Goal: Task Accomplishment & Management: Complete application form

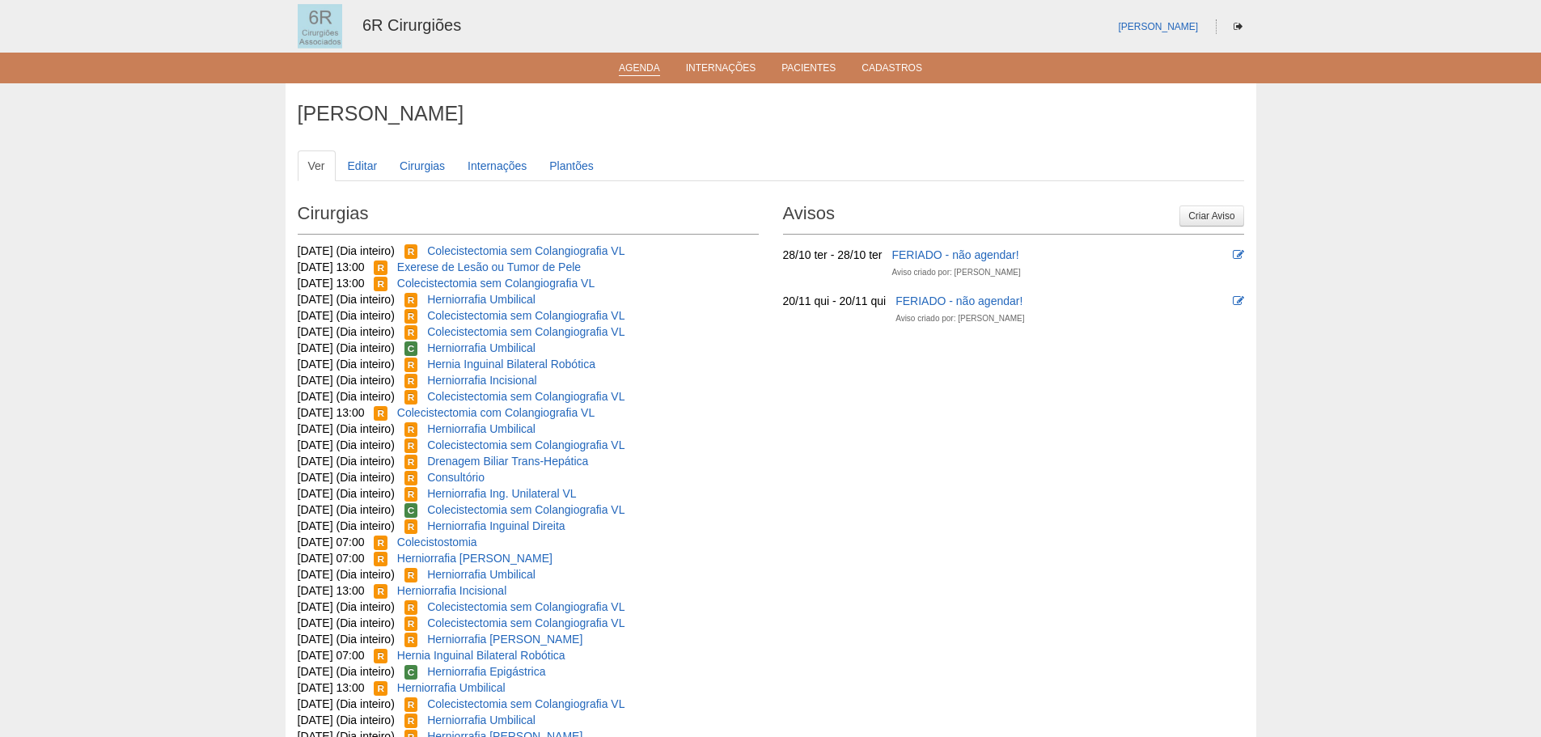
click at [633, 71] on link "Agenda" at bounding box center [639, 69] width 41 height 14
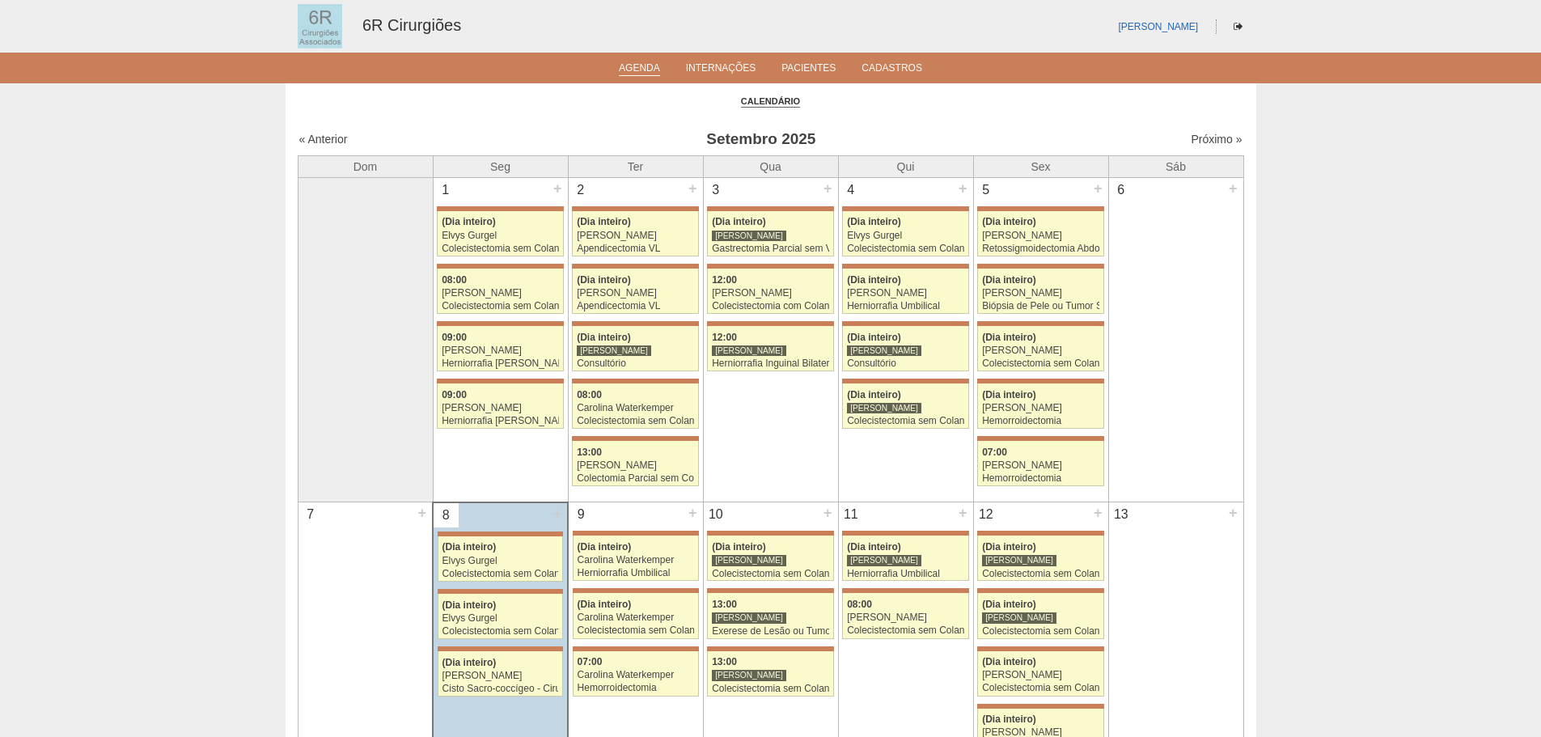
click at [1208, 146] on link "Próximo »" at bounding box center [1216, 139] width 51 height 13
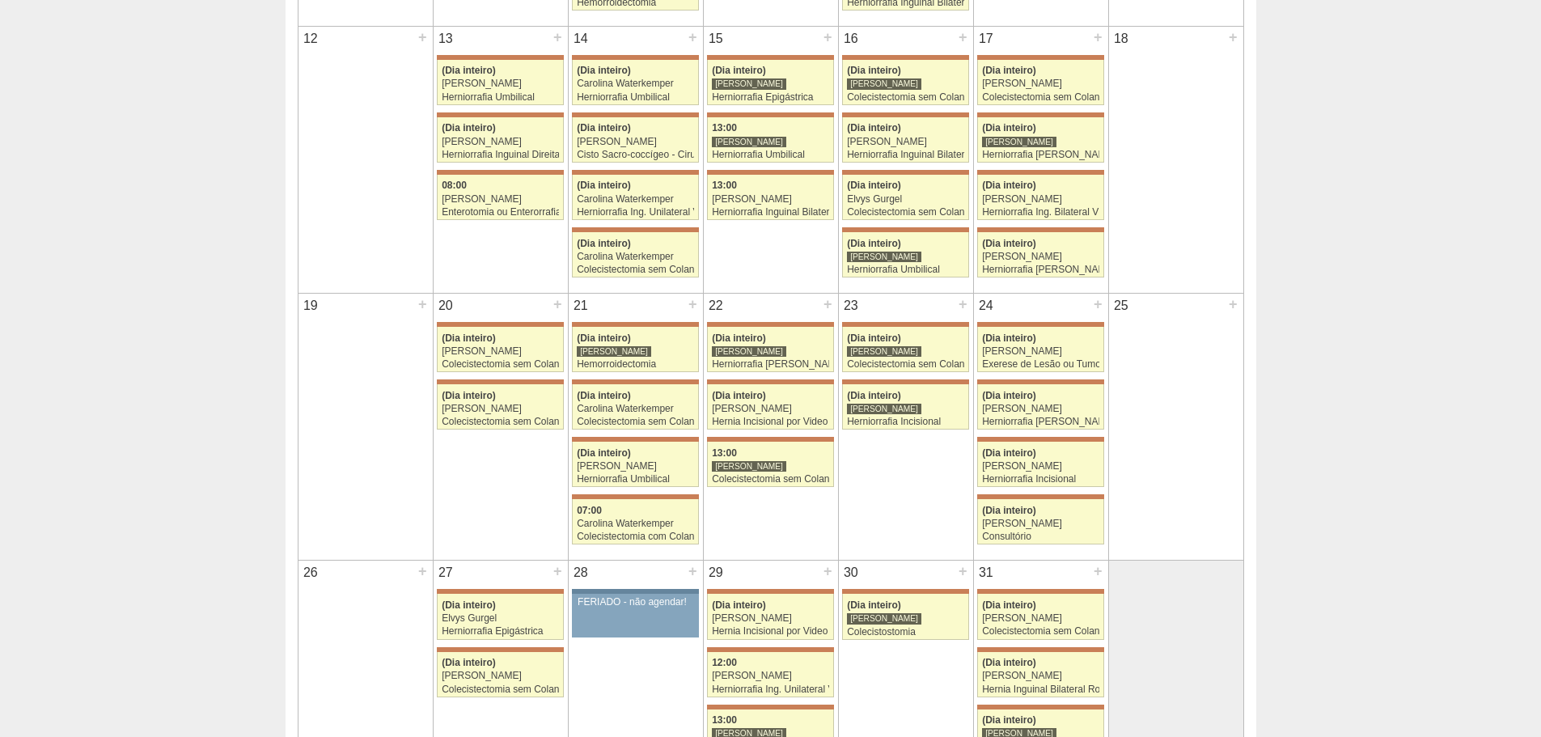
scroll to position [728, 0]
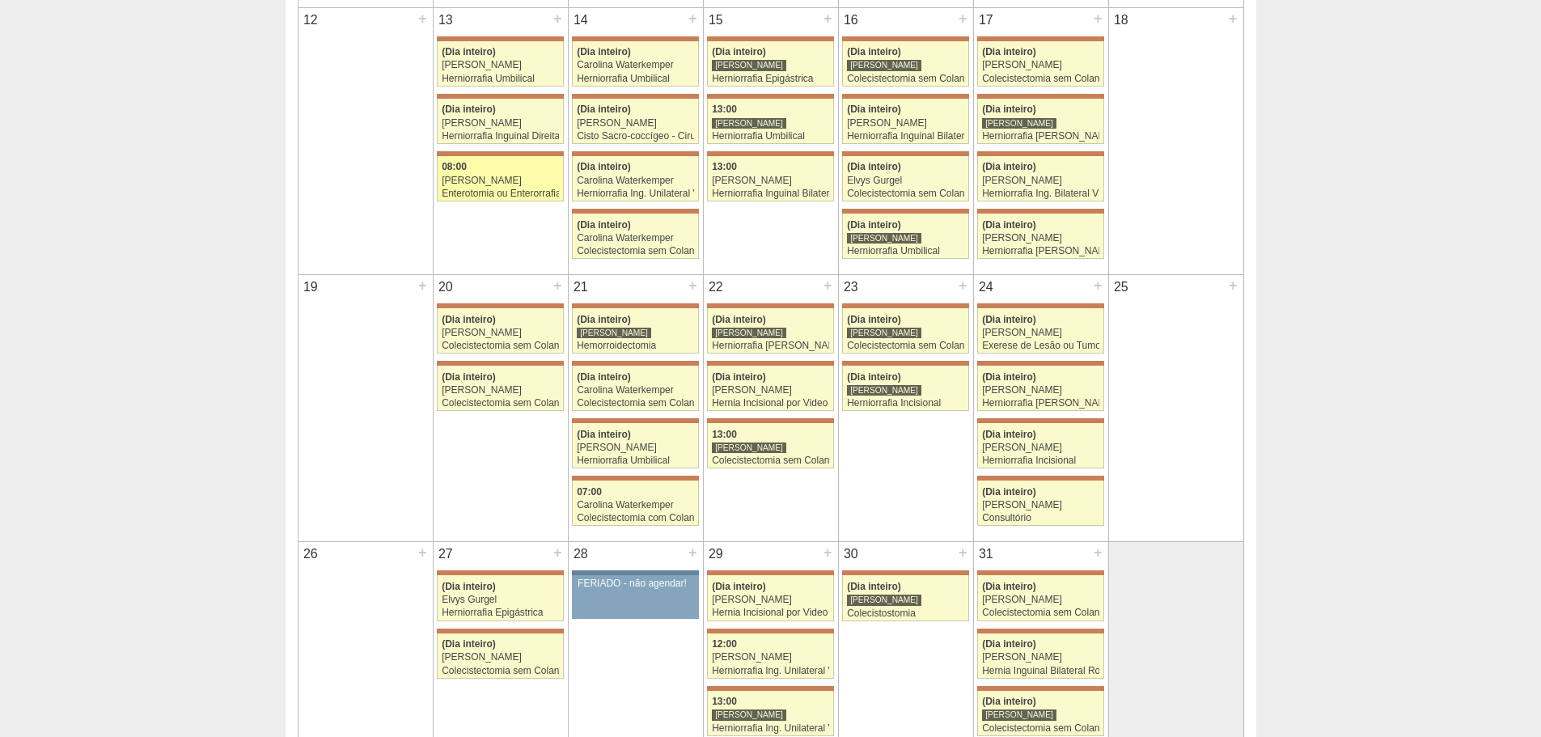
click div "Enterotomia ou Enterorrafia"
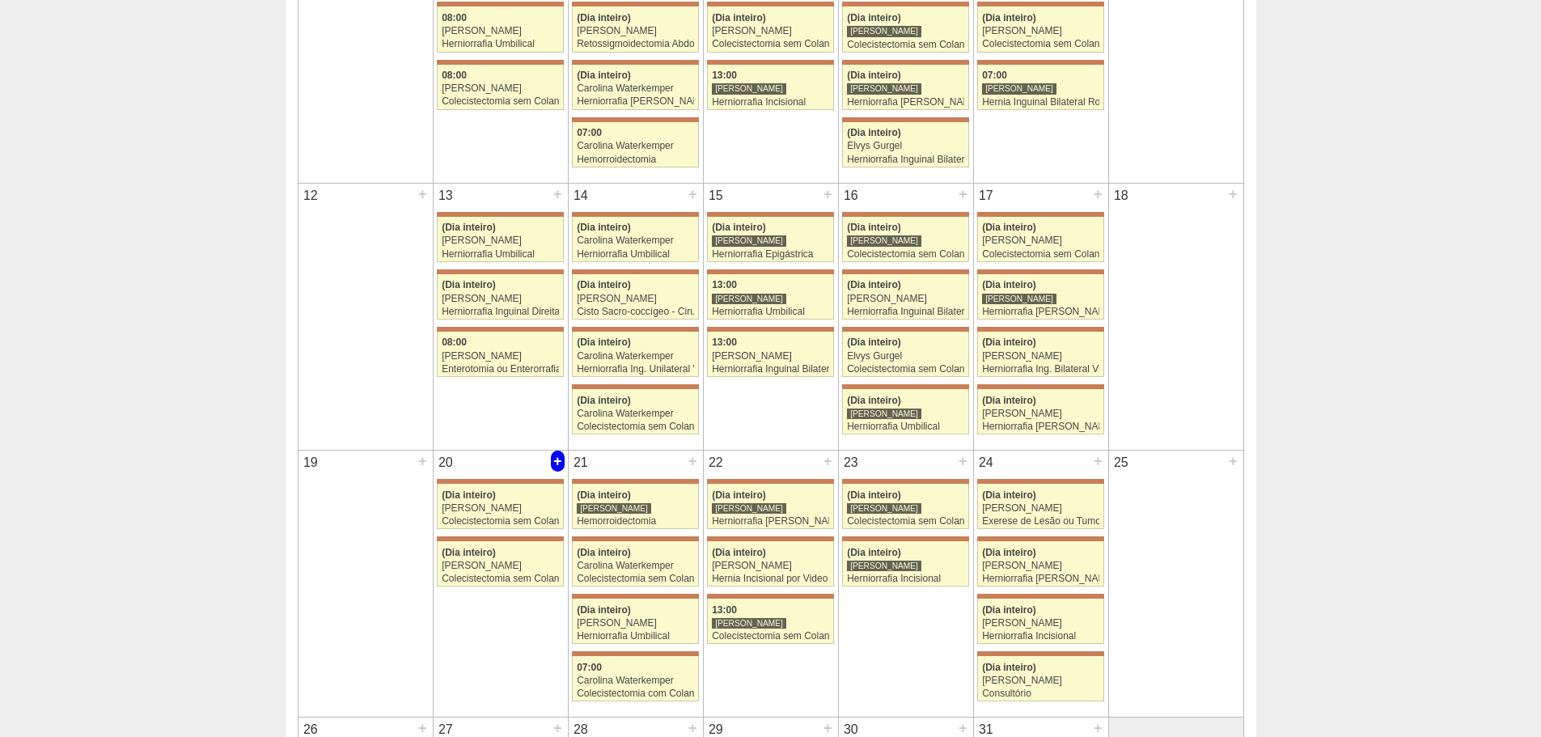
scroll to position [566, 0]
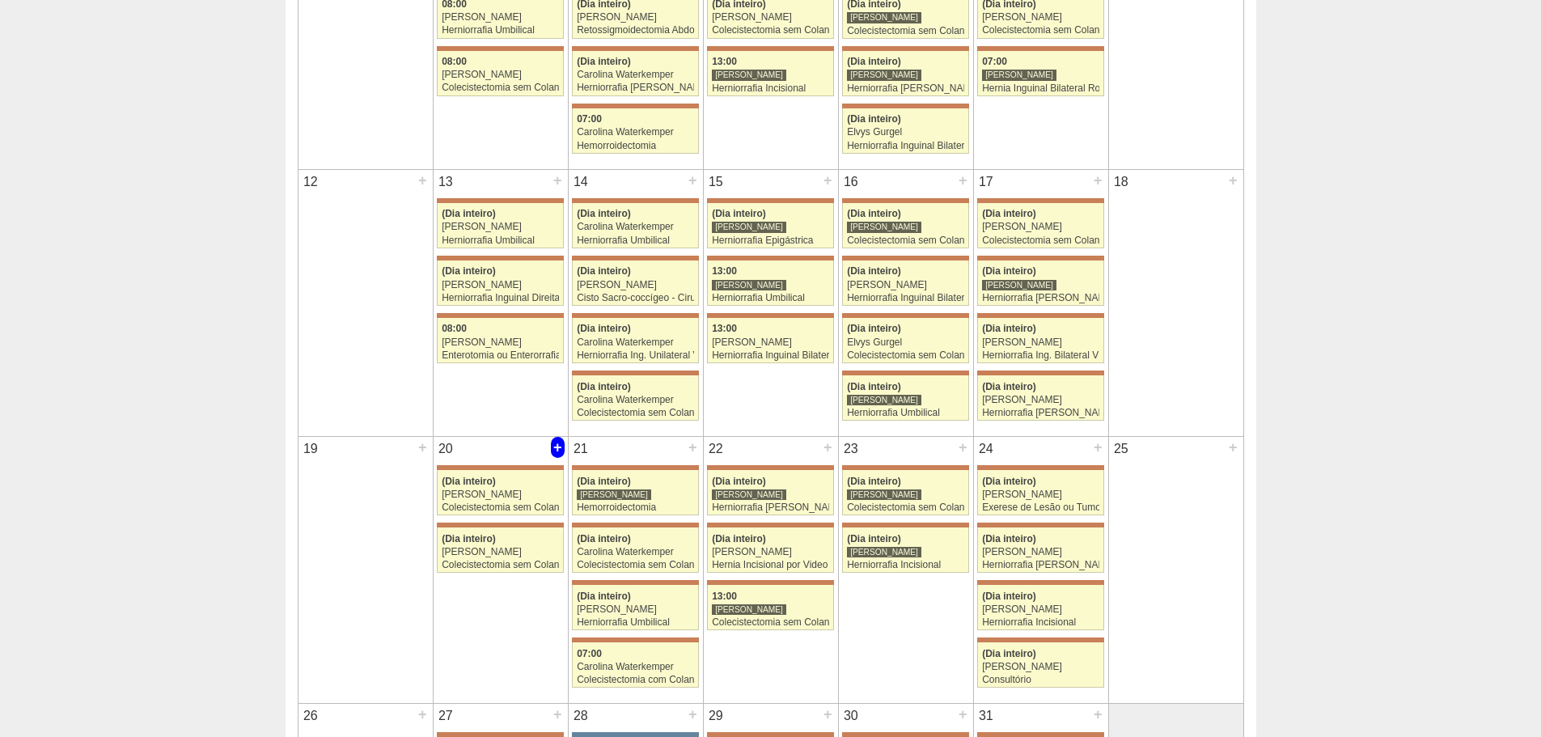
click at [560, 455] on div "+" at bounding box center [558, 447] width 14 height 21
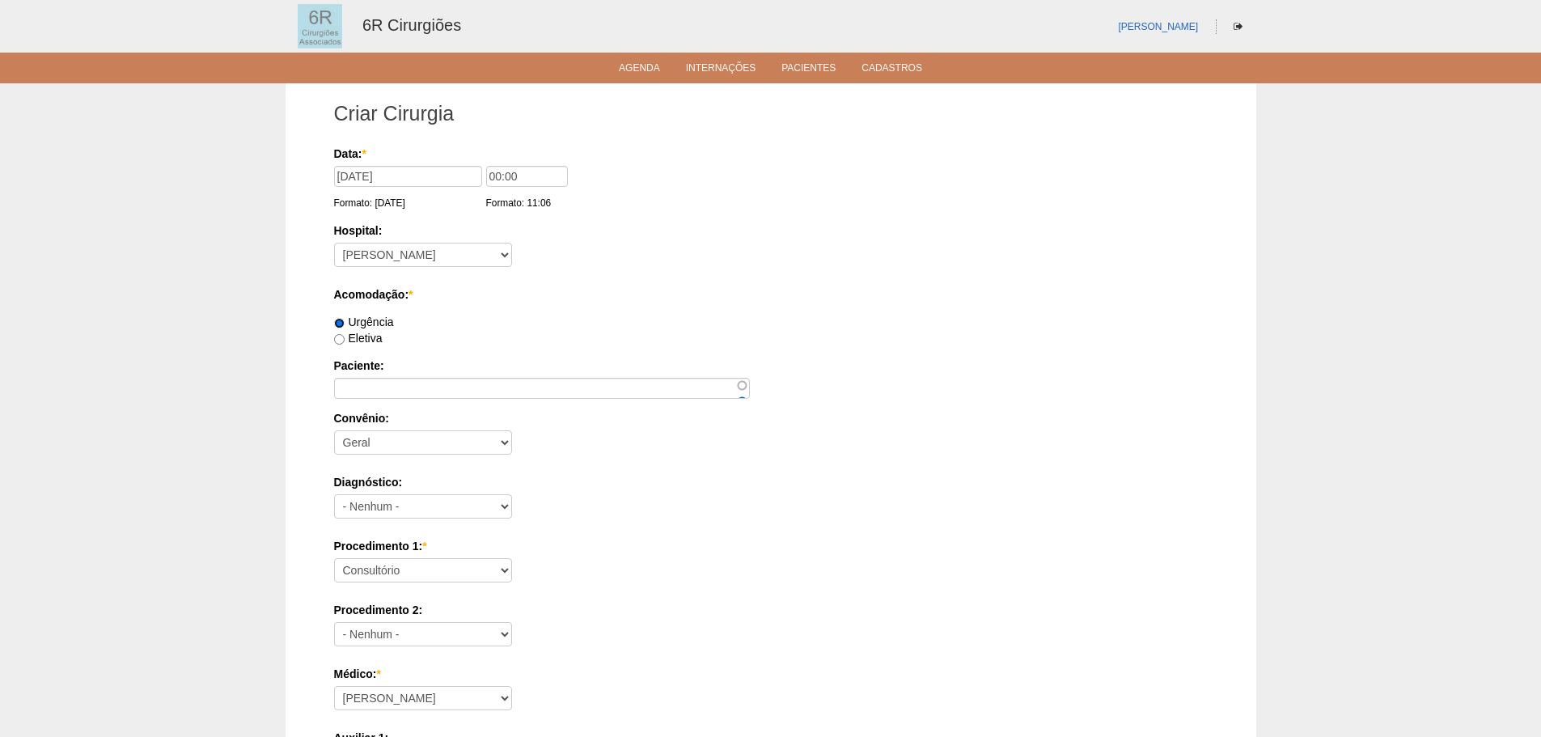
click at [337, 324] on input "Urgência" at bounding box center [339, 323] width 11 height 11
click at [341, 337] on input "Eletiva" at bounding box center [339, 339] width 11 height 11
radio input "true"
click at [464, 375] on div "Paciente:" at bounding box center [771, 378] width 874 height 41
click at [464, 389] on input "Paciente:" at bounding box center [542, 388] width 416 height 21
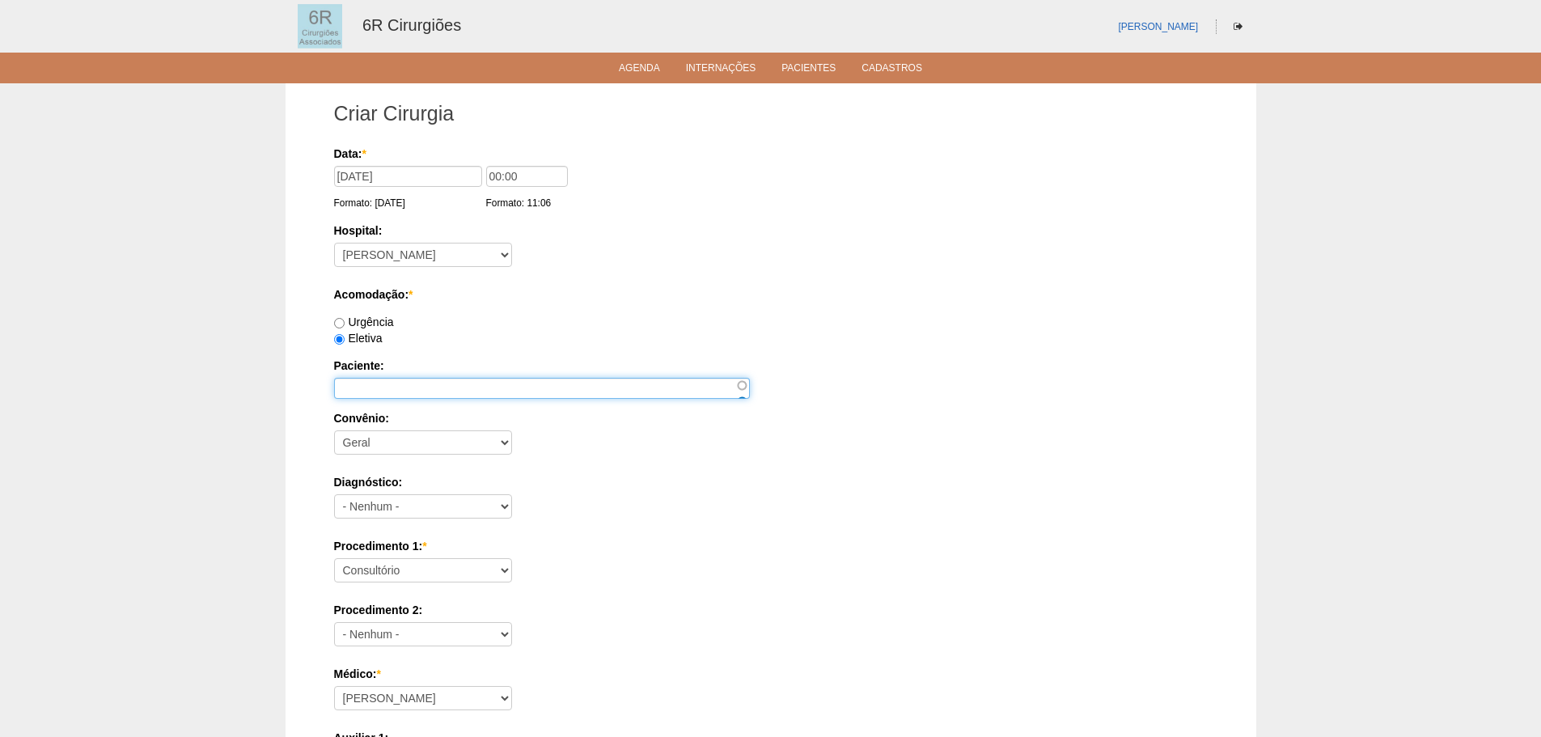
paste input "[PERSON_NAME]"
type input "[PERSON_NAME]"
click at [416, 555] on div "Procedimento 1: * Consultório Abscesso Hepático - Drenagem Abscesso perianal Am…" at bounding box center [771, 564] width 874 height 53
click at [417, 564] on select "Consultório Abscesso Hepático - Drenagem Abscesso perianal Amputação Abdômino P…" at bounding box center [423, 570] width 178 height 24
select select "66650"
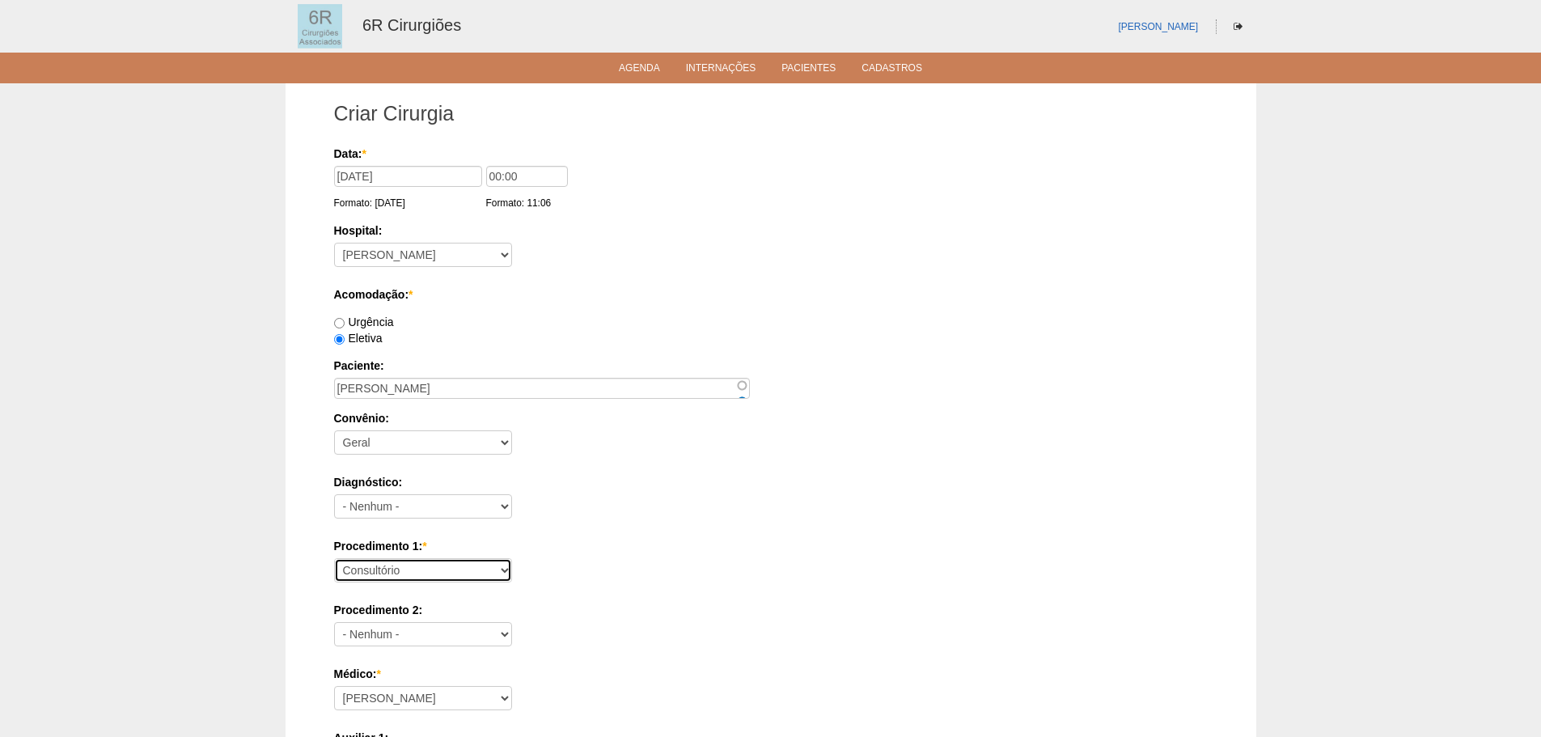
click at [334, 558] on select "Consultório Abscesso Hepático - Drenagem Abscesso perianal Amputação Abdômino P…" at bounding box center [423, 570] width 178 height 24
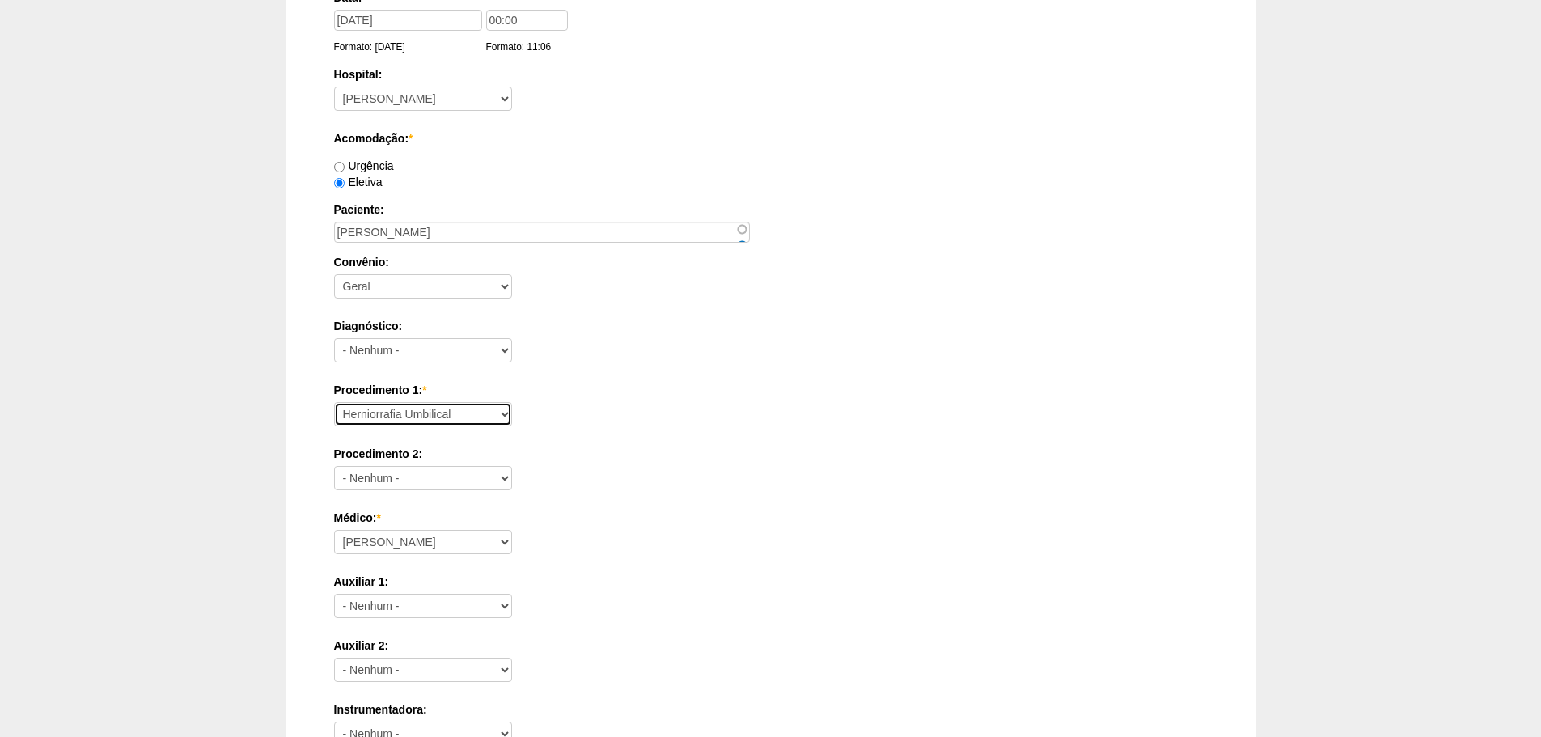
scroll to position [162, 0]
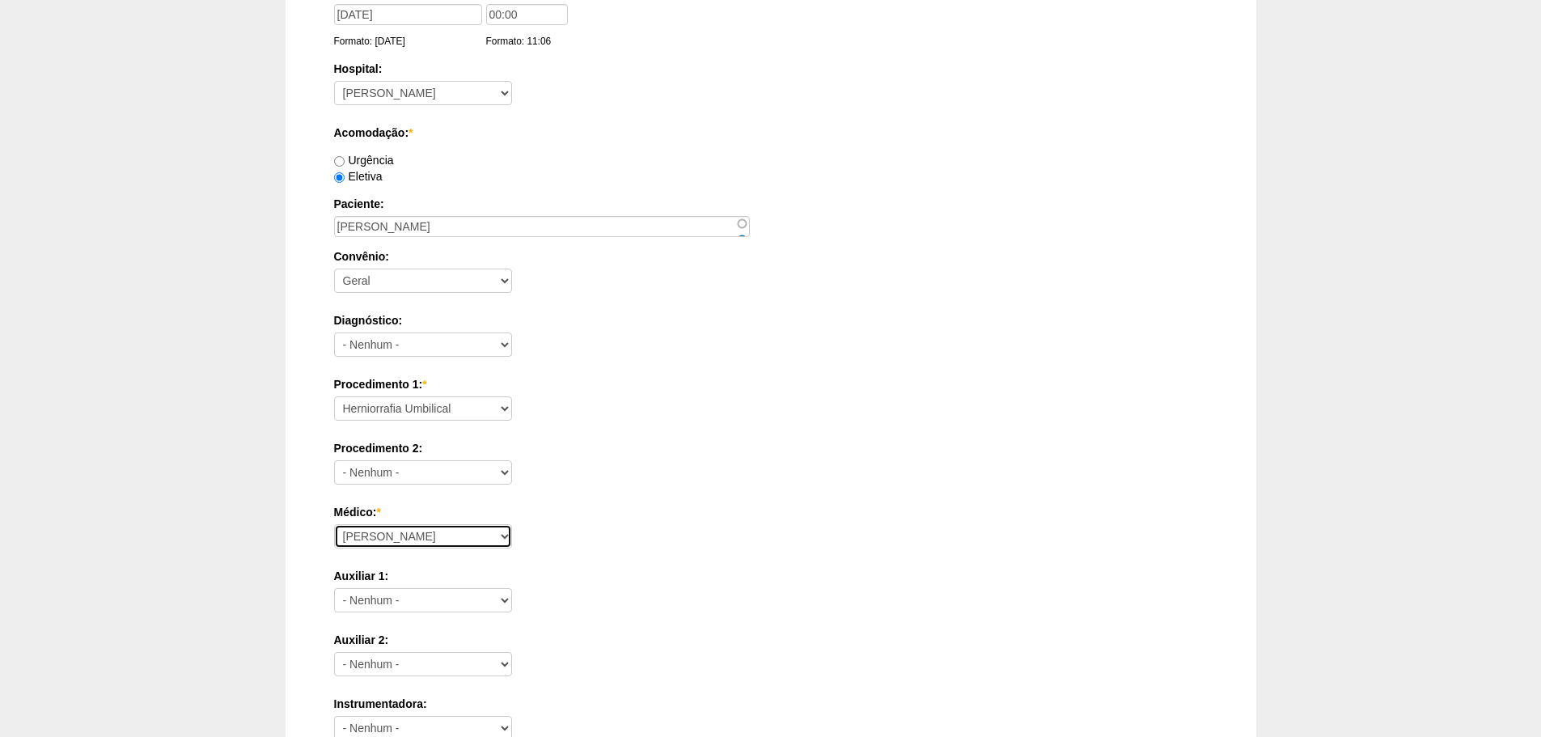
click at [410, 527] on select "Aline Zanon Bariatricas Bruno Bulisani Bruno Oliveira Carolina Waterkemper Elvy…" at bounding box center [423, 536] width 178 height 24
select select "72"
click at [334, 524] on select "Aline Zanon Bariatricas Bruno Bulisani Bruno Oliveira Carolina Waterkemper Elvy…" at bounding box center [423, 536] width 178 height 24
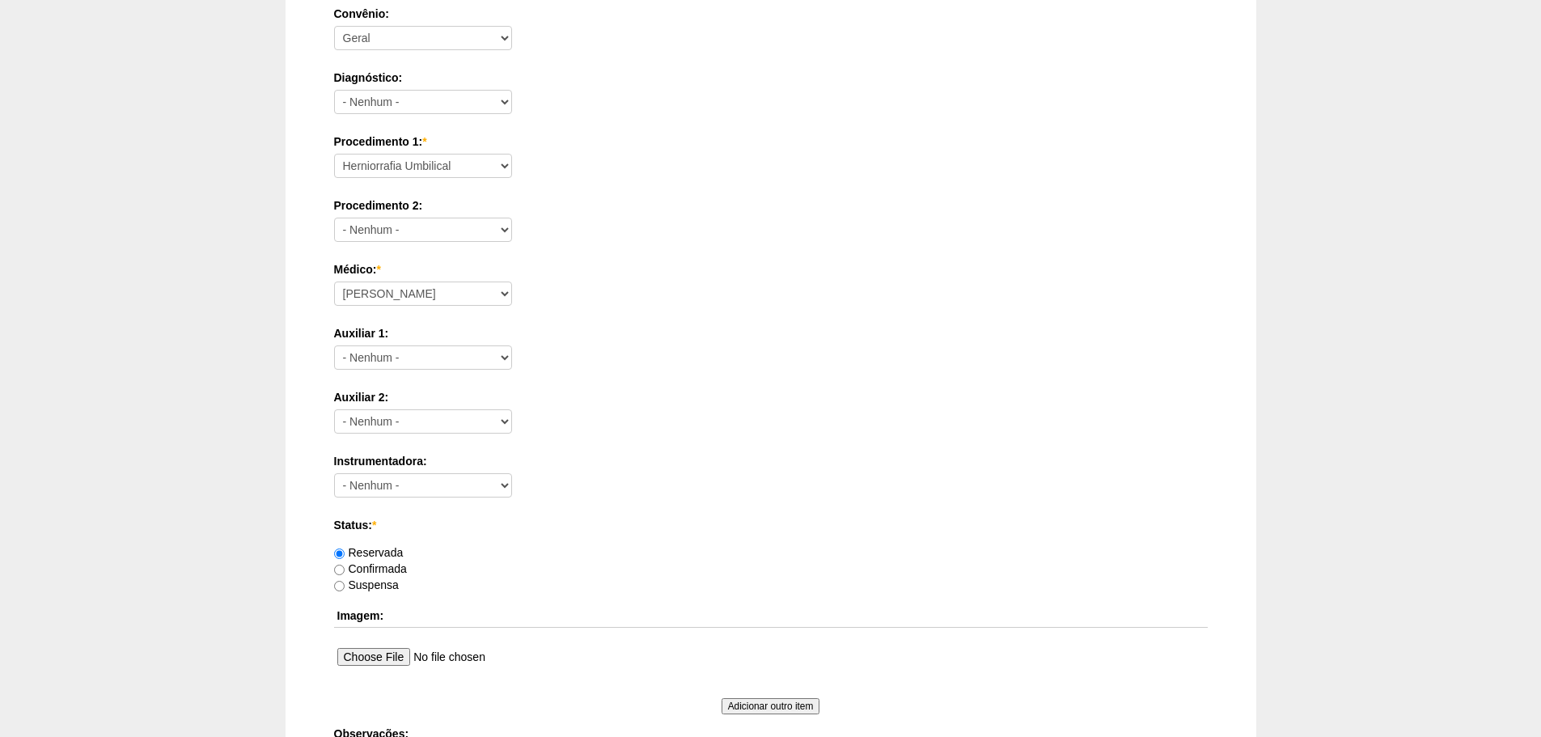
click at [405, 570] on label "Confirmada" at bounding box center [370, 568] width 73 height 13
click at [345, 570] on input "Confirmada" at bounding box center [339, 570] width 11 height 11
radio input "true"
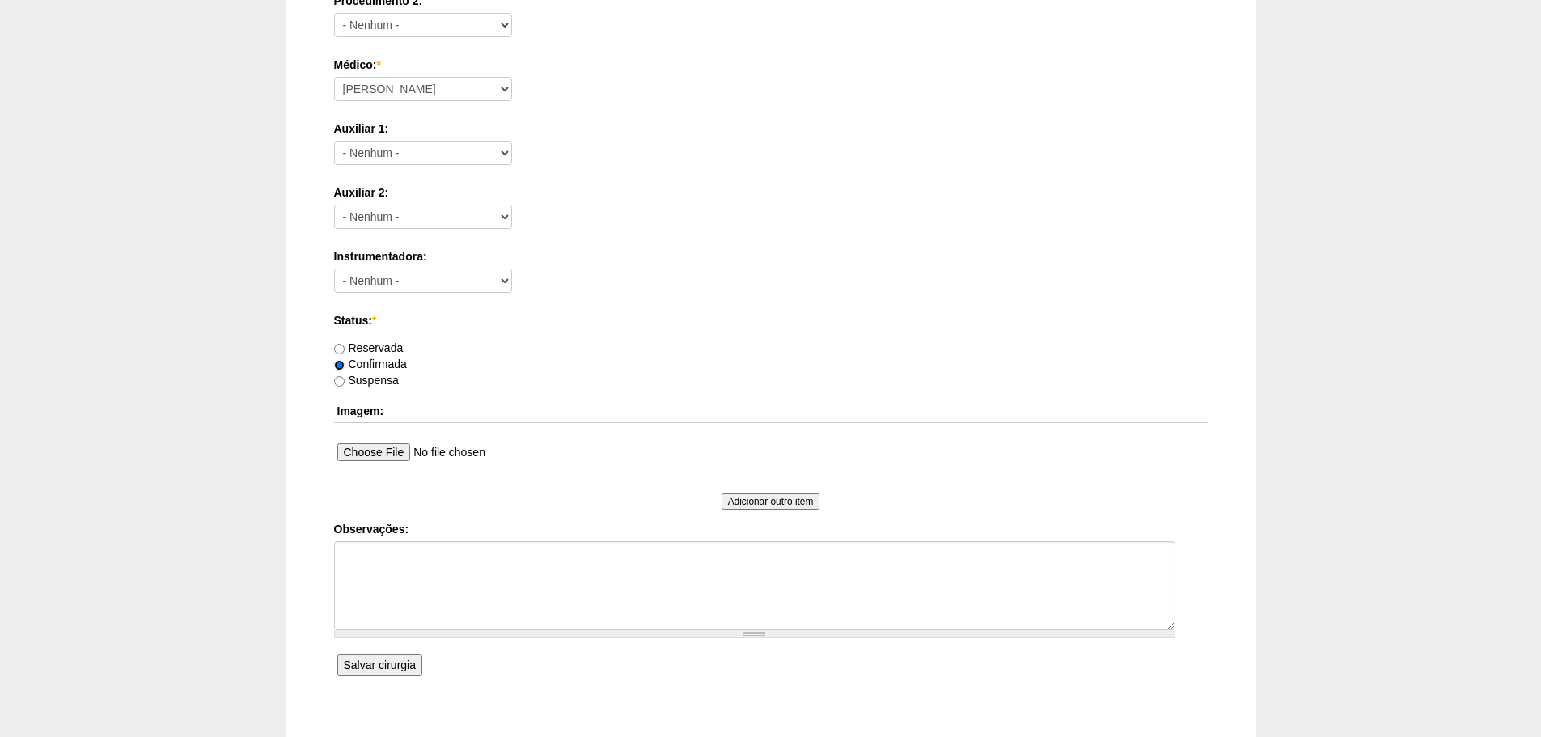
scroll to position [647, 0]
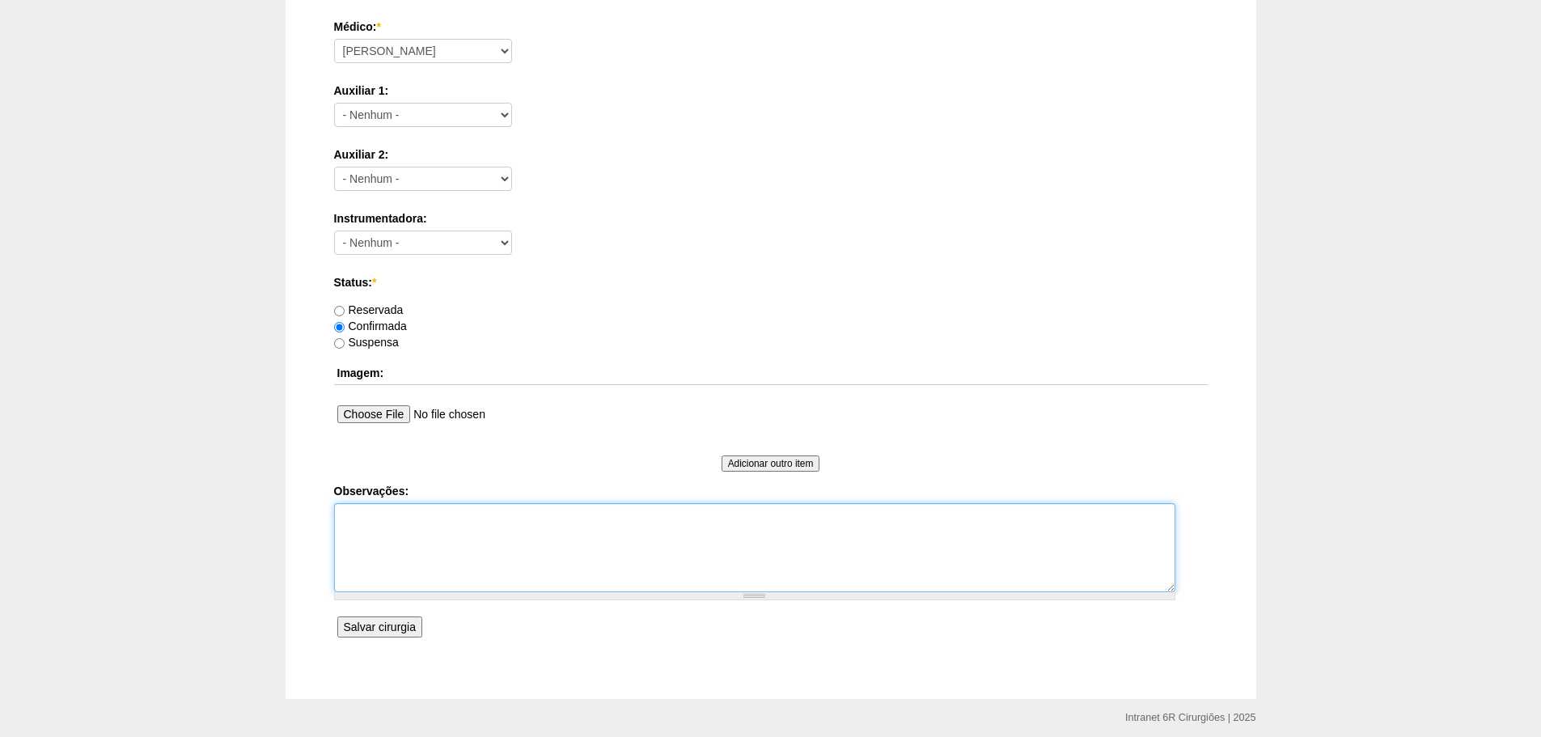
click at [505, 543] on textarea "Observações:" at bounding box center [754, 547] width 841 height 89
click at [586, 552] on textarea "Observações:" at bounding box center [754, 547] width 841 height 89
paste textarea "11982905744"
type textarea "COLO 3.8 CM, SINTOMÁTICO ASA 1, BAIXO RISCO 11982905744"
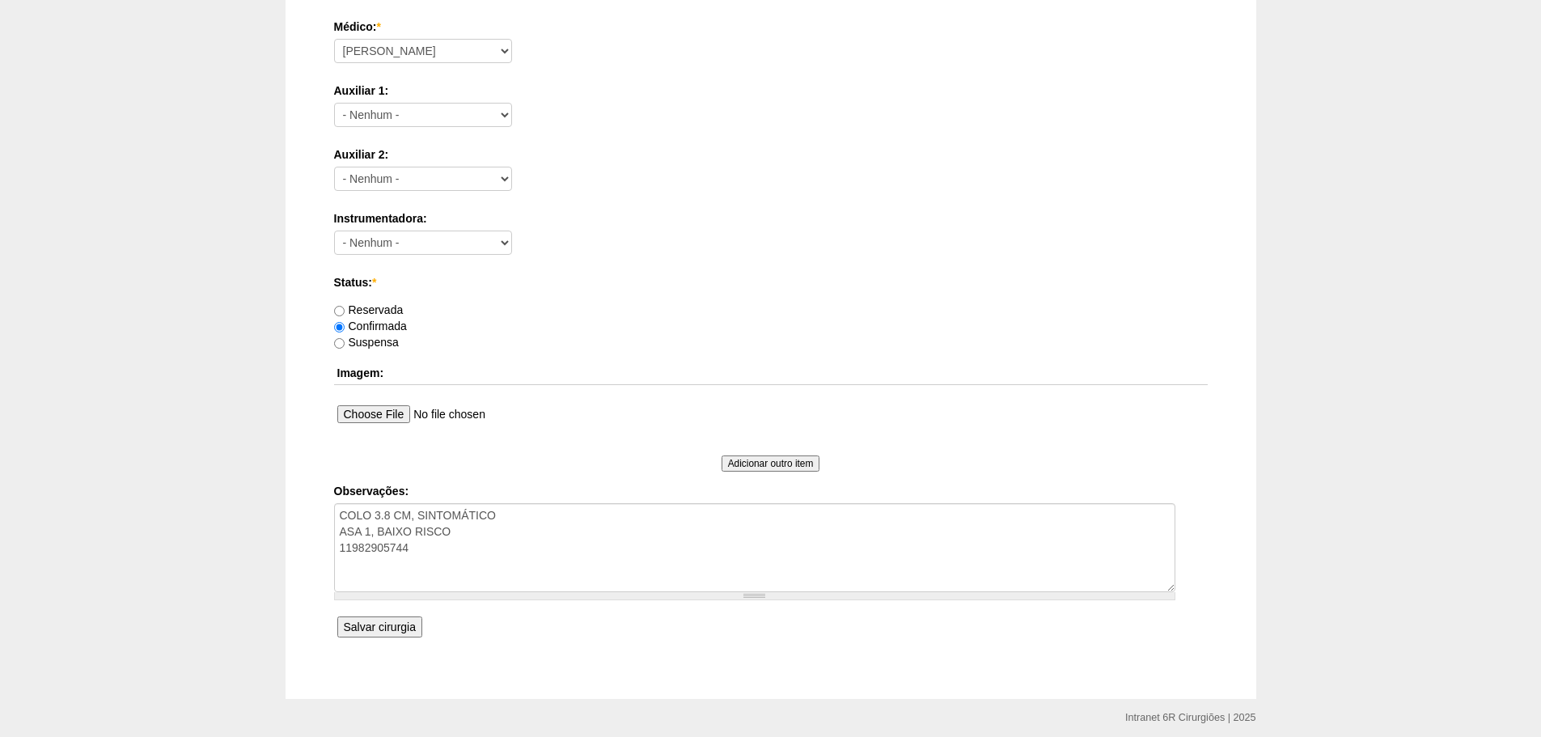
click at [409, 636] on input "Salvar cirurgia" at bounding box center [379, 626] width 85 height 21
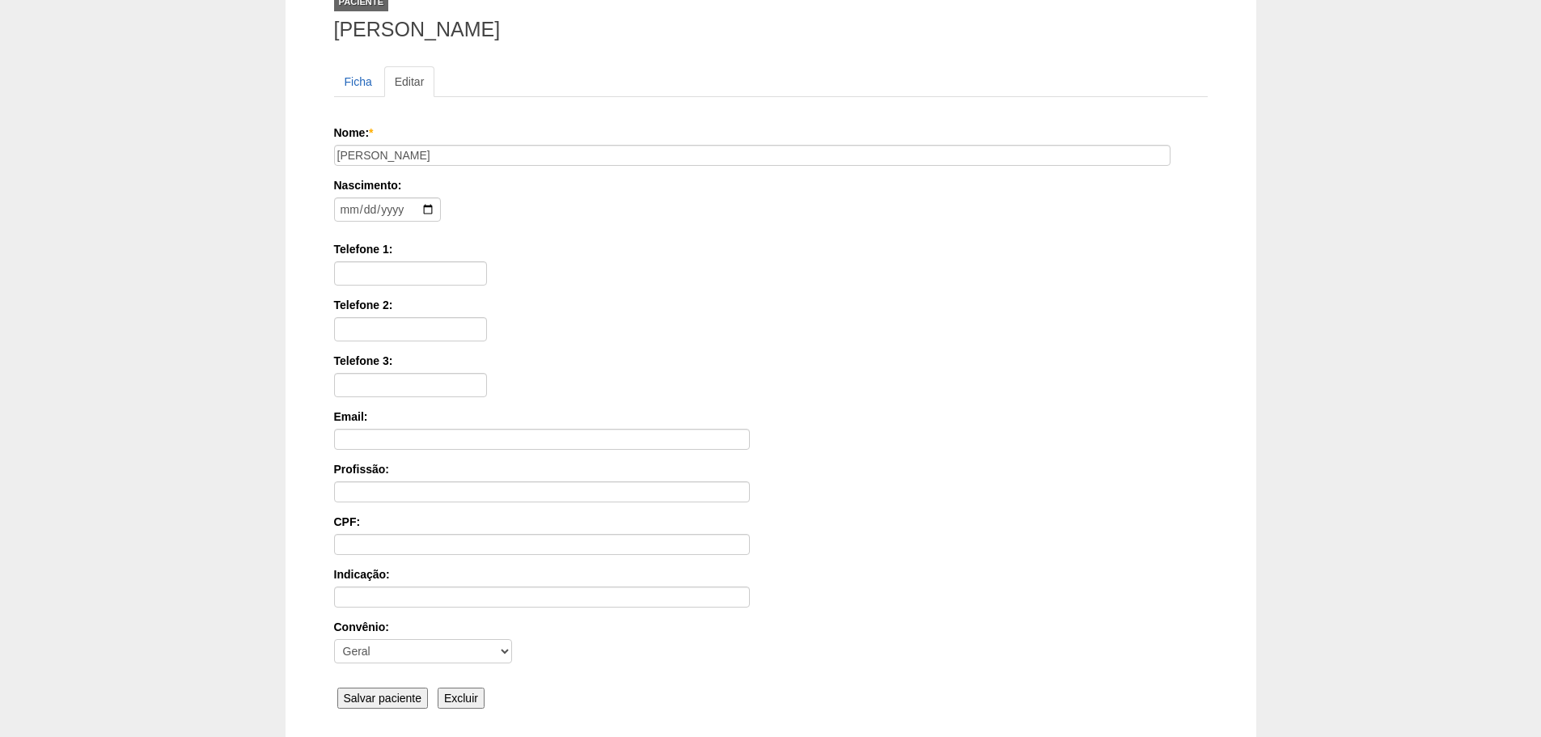
scroll to position [251, 0]
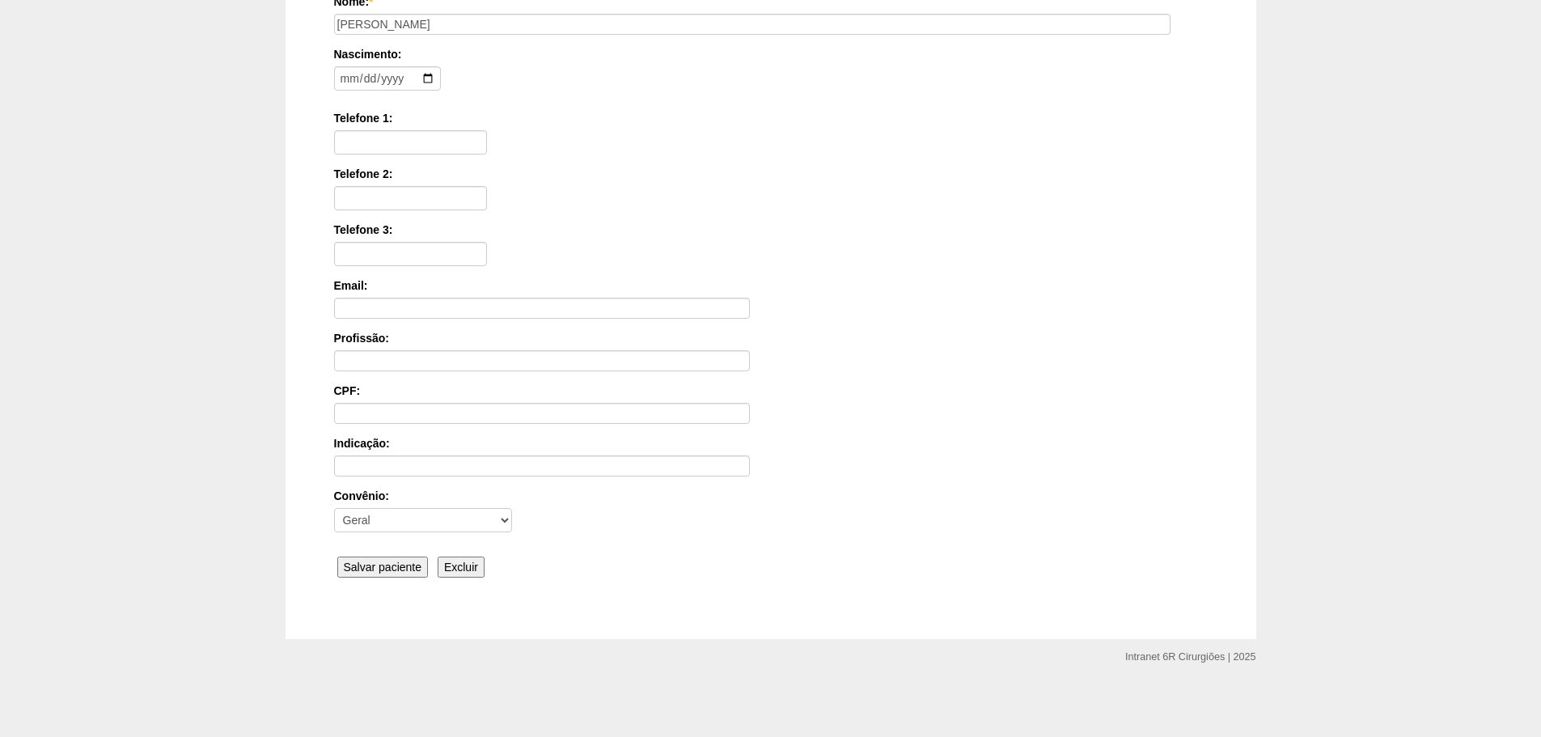
click at [392, 565] on input "Salvar paciente" at bounding box center [382, 567] width 91 height 21
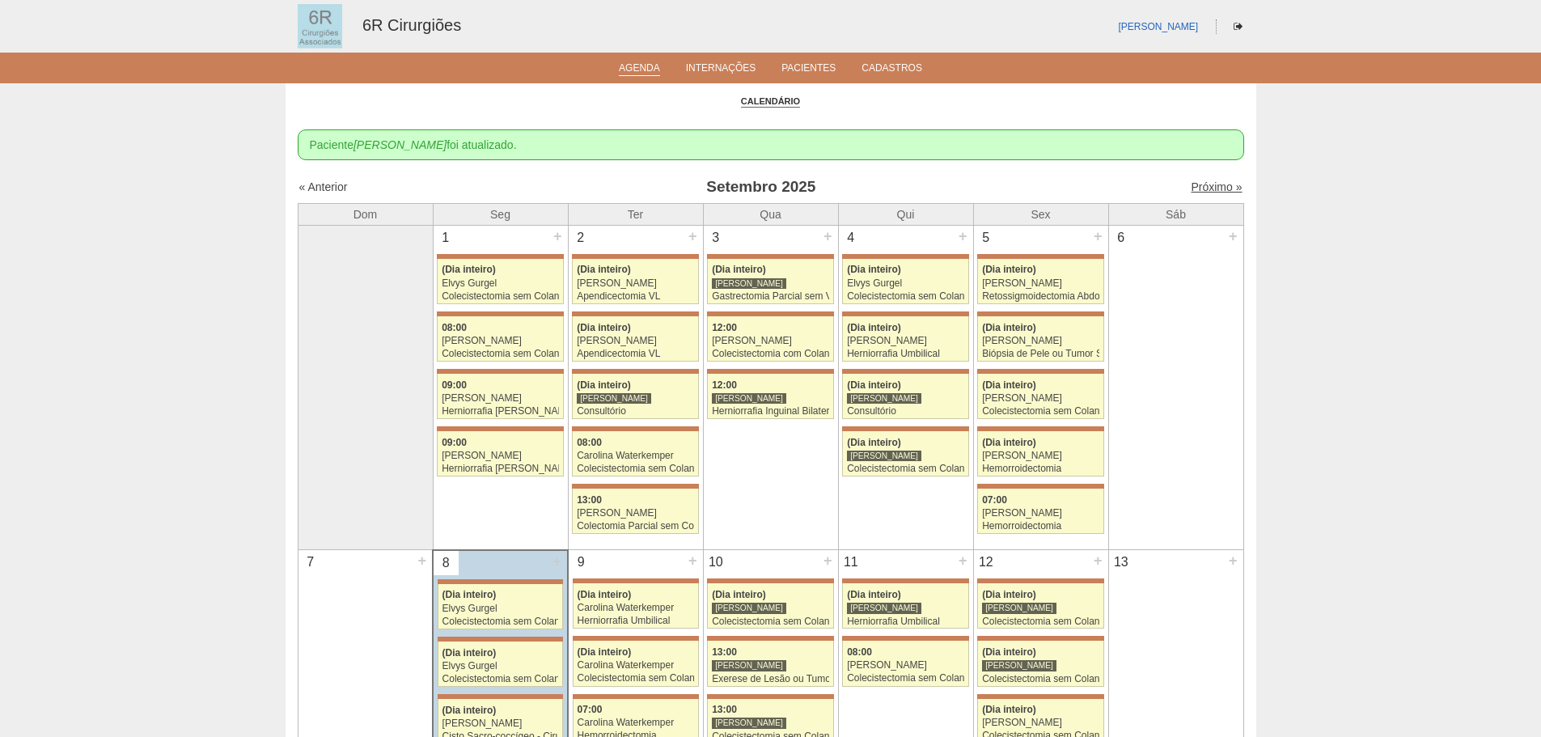
click at [1200, 189] on link "Próximo »" at bounding box center [1216, 186] width 51 height 13
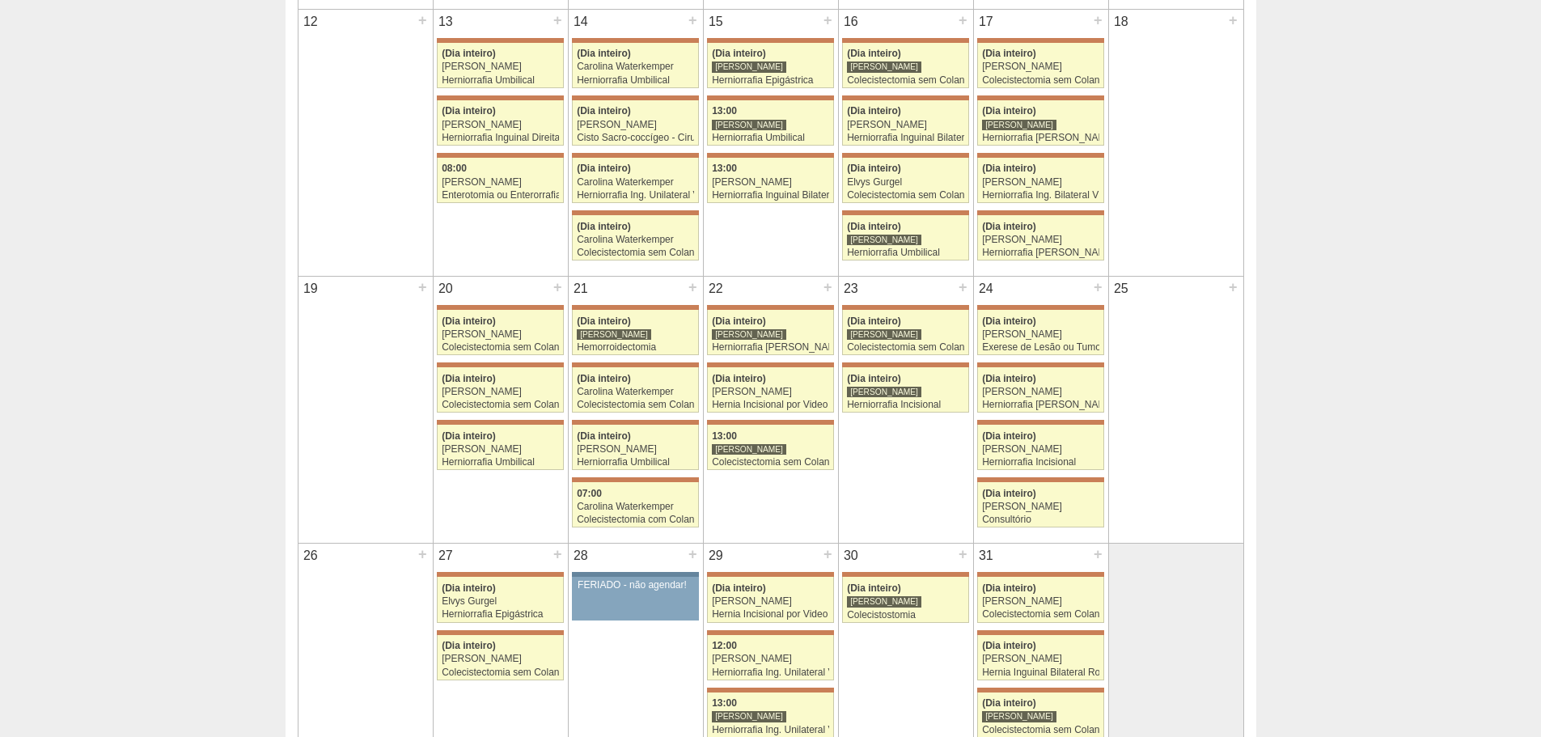
scroll to position [728, 0]
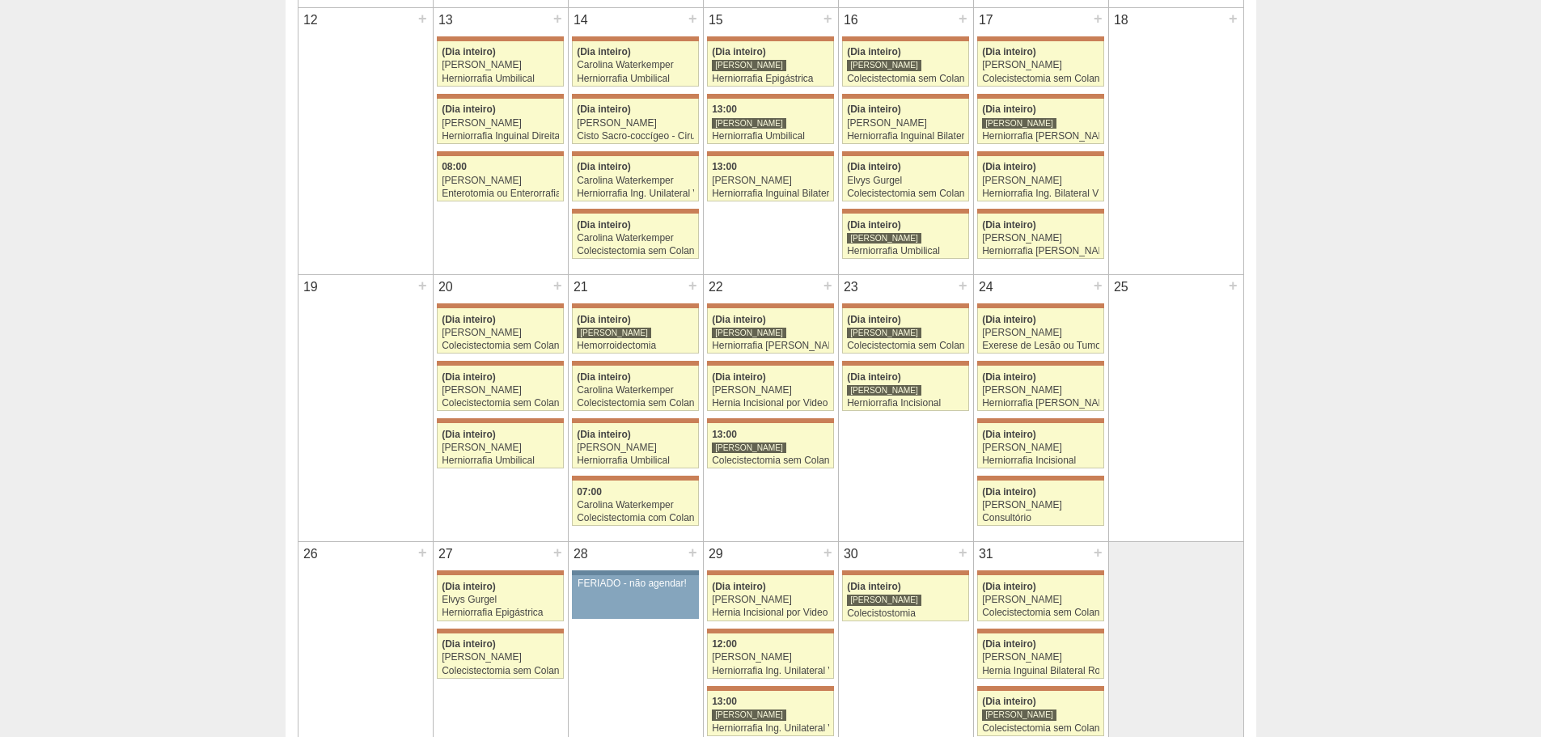
click at [504, 417] on div "20 + 71598 Aline Zanon (Dia inteiro) Aline Zanon Colecistectomia sem Colangiogr…" at bounding box center [501, 371] width 134 height 193
click at [504, 428] on link "71759 Bruno Bulisani (Dia inteiro) Iara Bessa Herniorrafia Umbilical Hospital M…" at bounding box center [500, 445] width 126 height 45
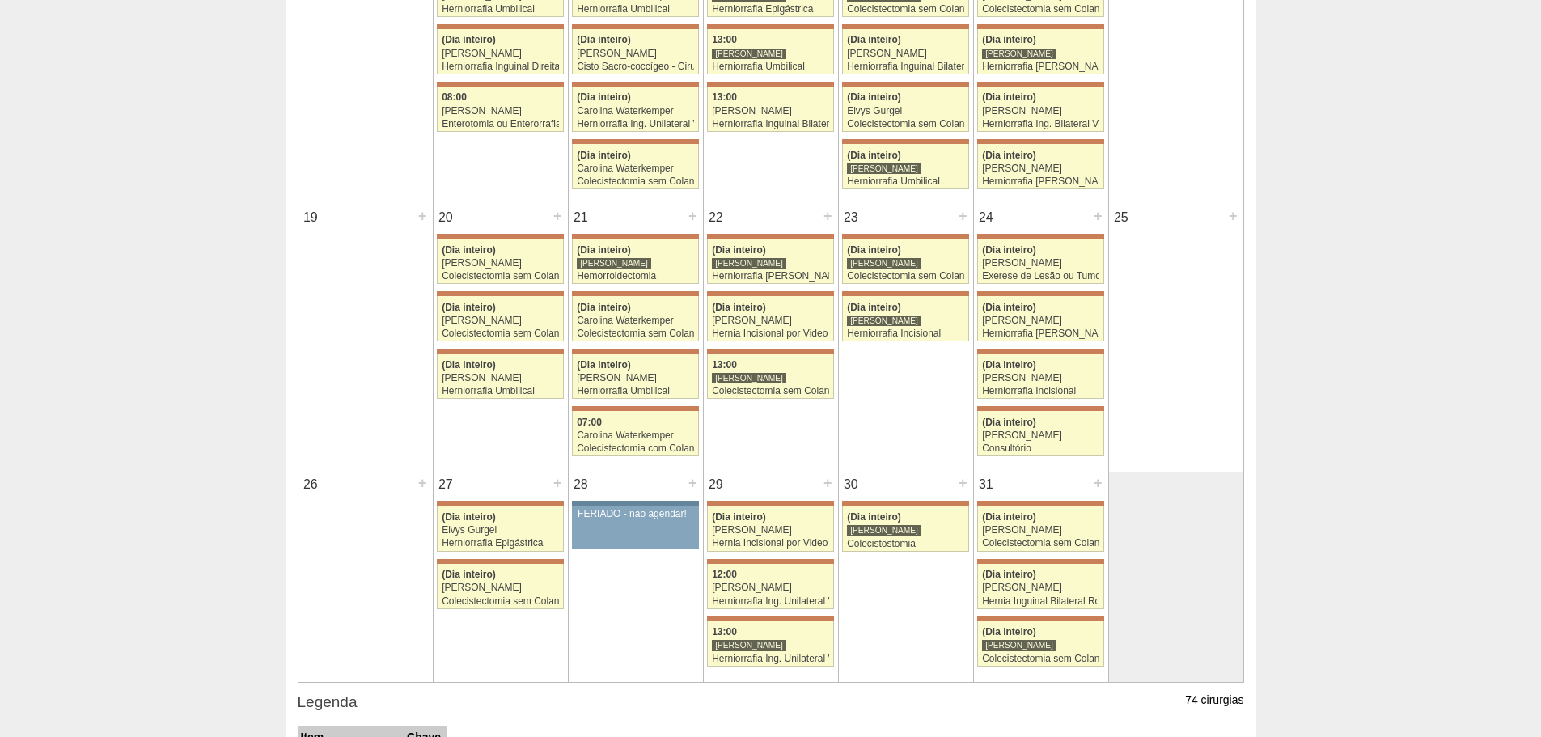
scroll to position [890, 0]
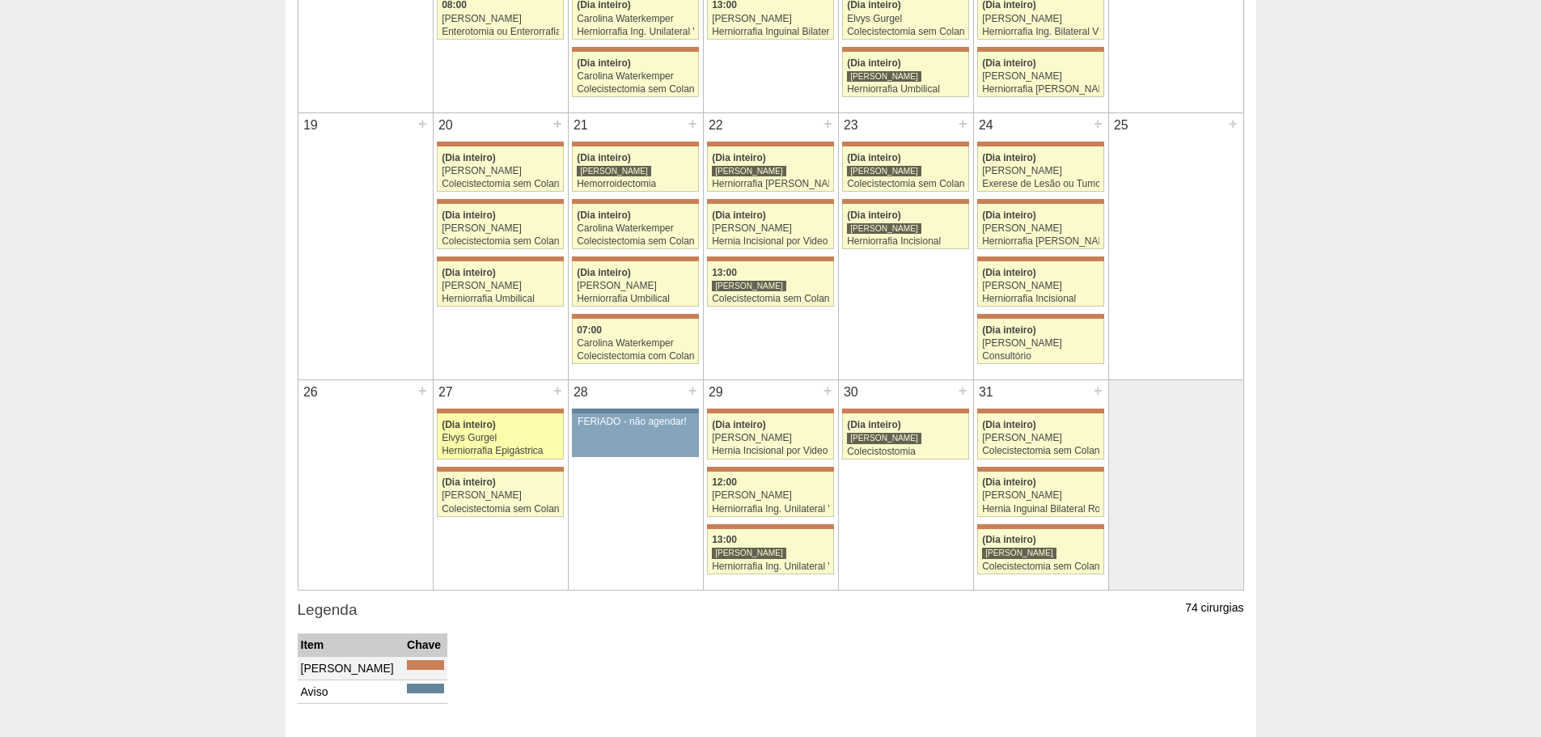
click at [532, 458] on link "71675 Bruno Bulisani (Dia inteiro) Elvys Gurgel Herniorrafia Epigástrica Hospit…" at bounding box center [500, 435] width 126 height 45
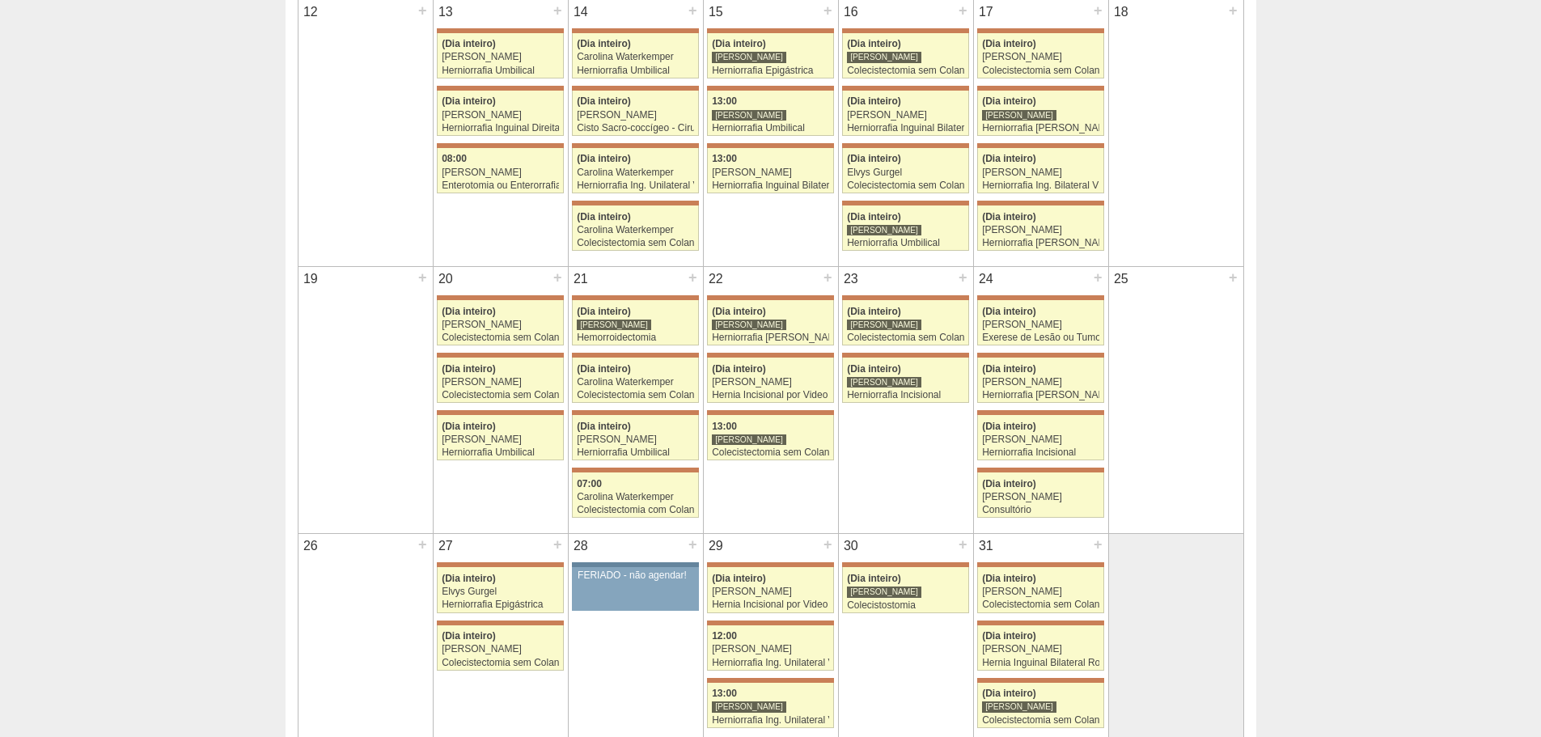
scroll to position [890, 0]
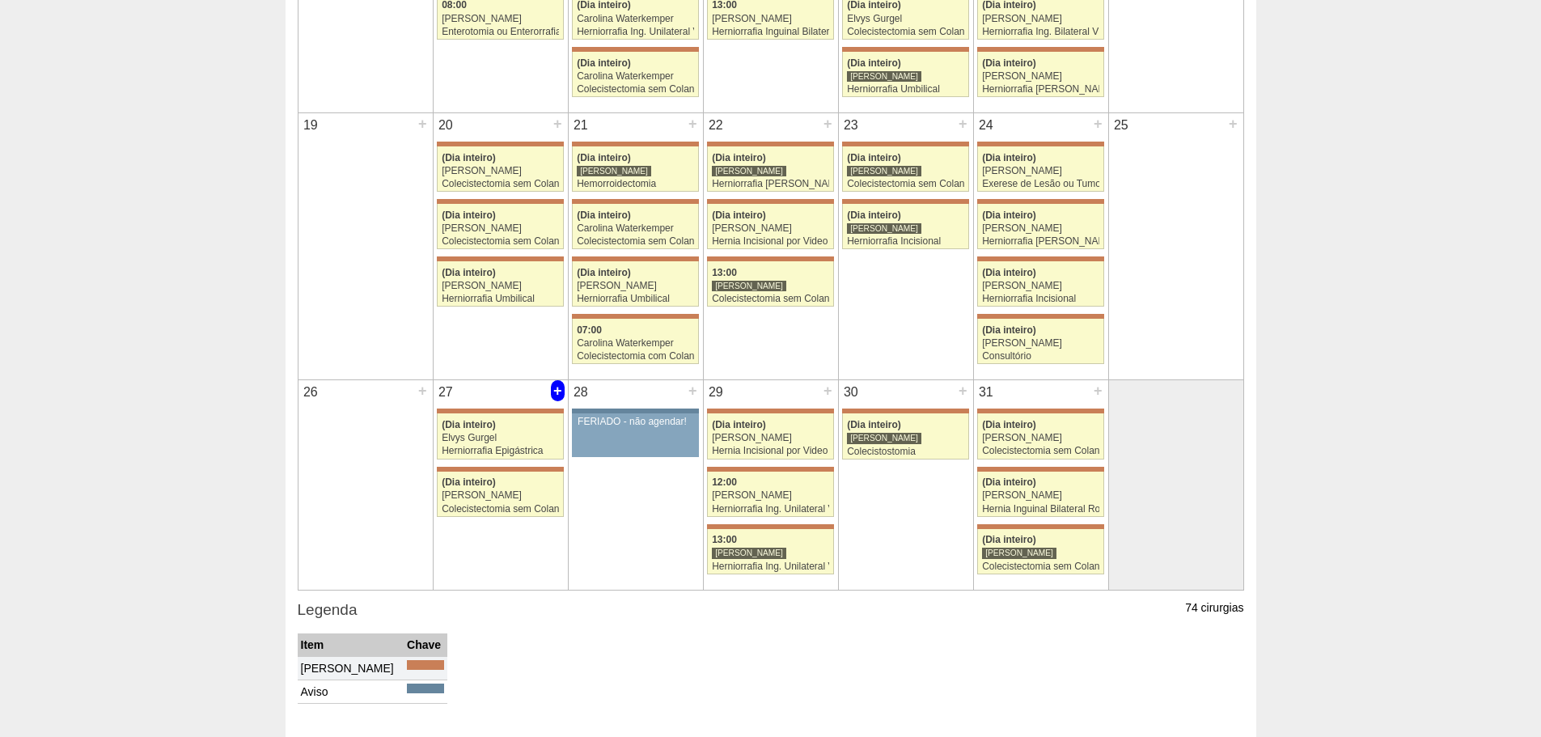
click at [562, 392] on div "+" at bounding box center [558, 390] width 14 height 21
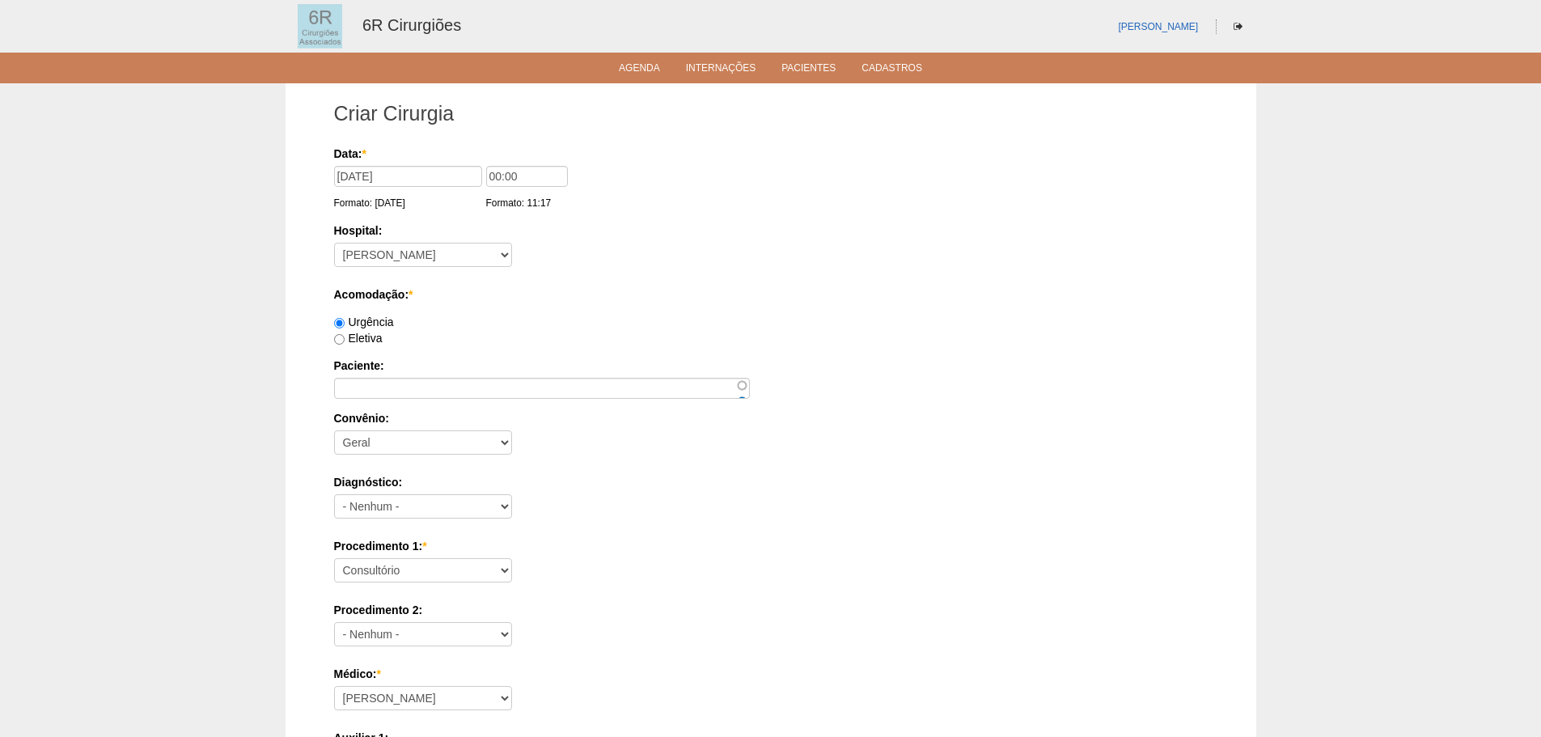
click at [382, 344] on label "Eletiva" at bounding box center [358, 338] width 49 height 13
click at [345, 344] on input "Eletiva" at bounding box center [339, 339] width 11 height 11
radio input "true"
click at [392, 365] on label "Paciente:" at bounding box center [771, 366] width 874 height 16
click at [392, 378] on input "Paciente:" at bounding box center [542, 388] width 416 height 21
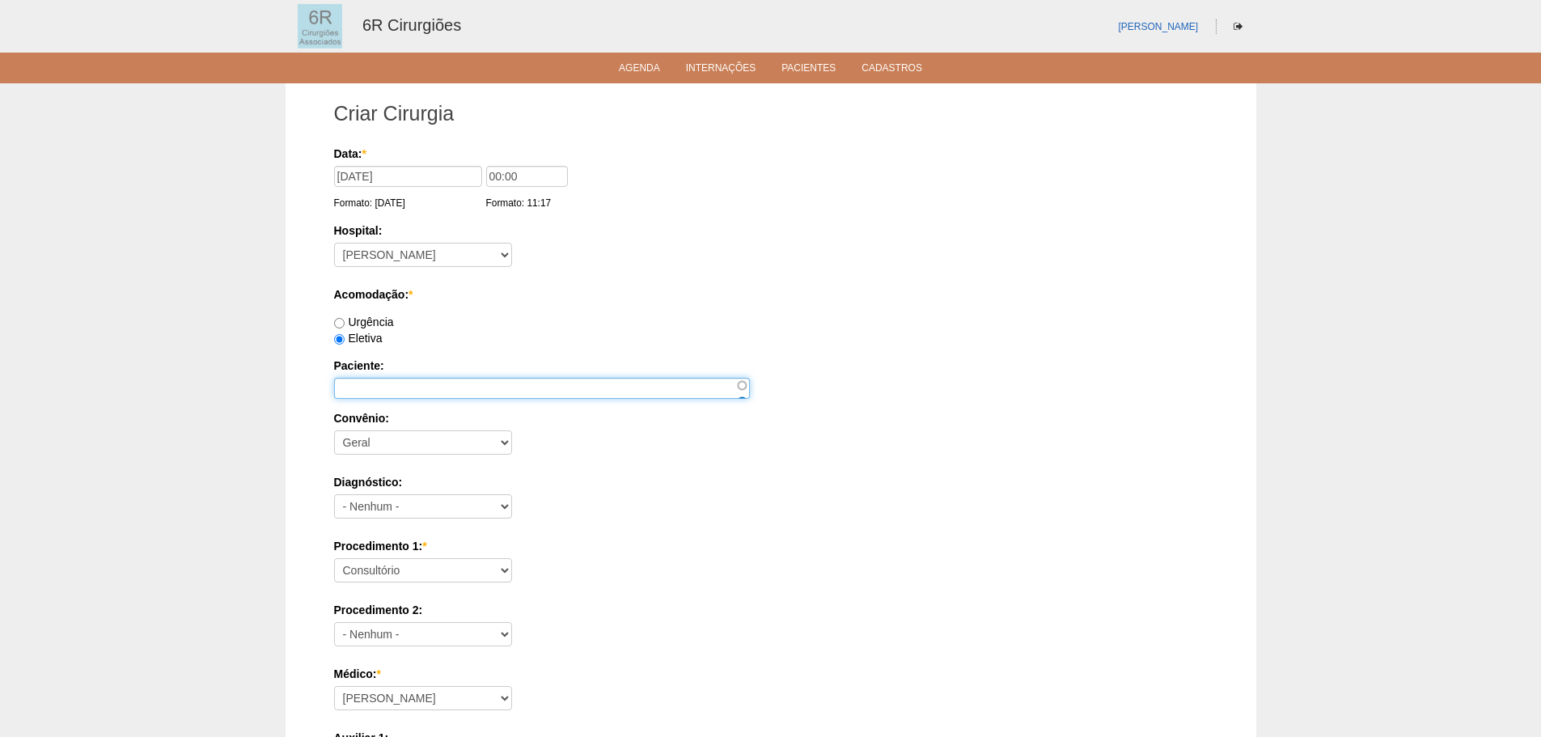
click at [396, 385] on input "Paciente:" at bounding box center [542, 388] width 416 height 21
paste input "CRISTIANO LINS MARINHO"
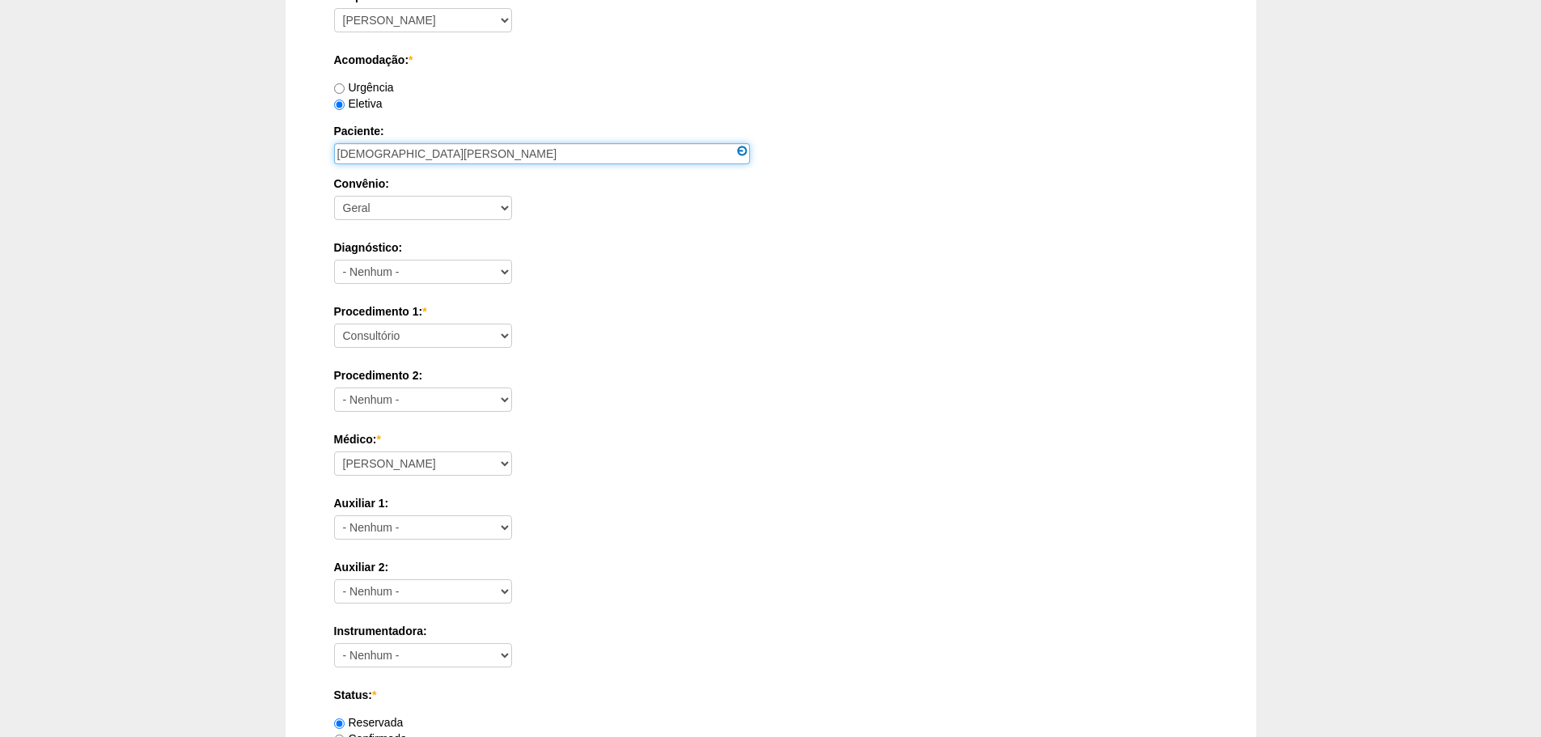
scroll to position [243, 0]
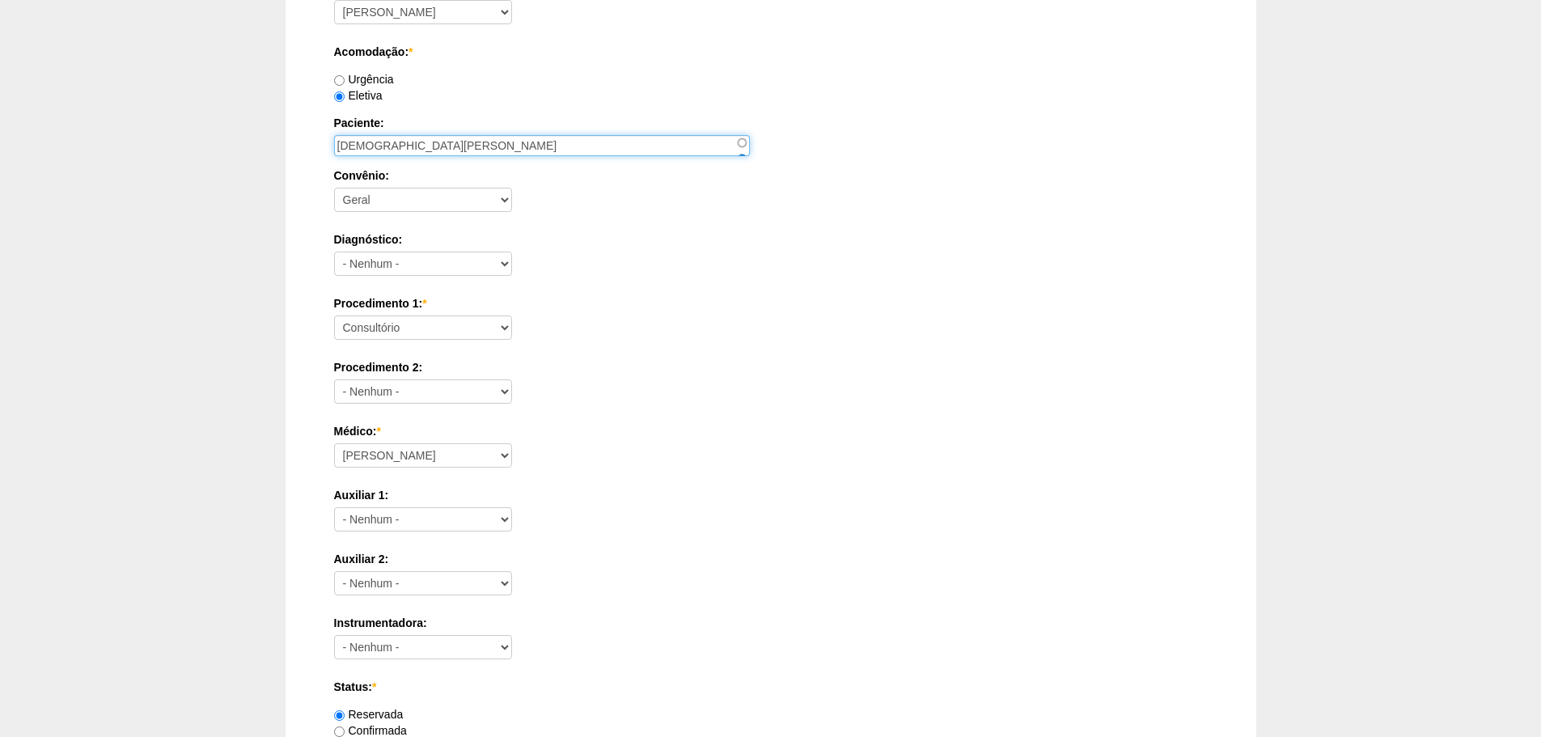
type input "CRISTIANO LINS MARINHO"
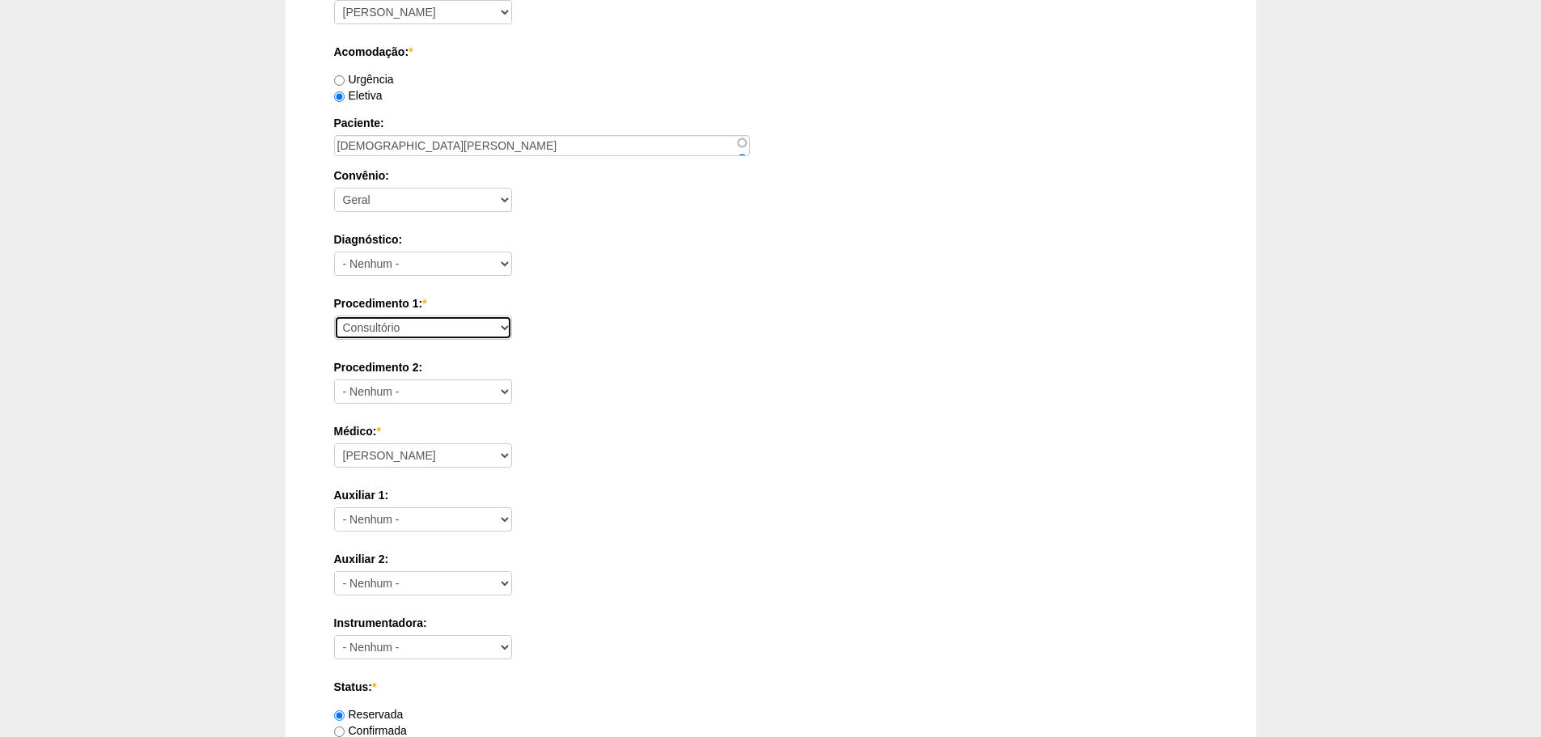
click at [463, 323] on select "Consultório Abscesso Hepático - Drenagem Abscesso perianal Amputação Abdômino P…" at bounding box center [423, 328] width 178 height 24
click at [437, 457] on select "Aline Zanon Bariatricas Bruno Bulisani Bruno Oliveira Carolina Waterkemper Elvy…" at bounding box center [423, 455] width 178 height 24
click at [469, 338] on select "Consultório Abscesso Hepático - Drenagem Abscesso perianal Amputação Abdômino P…" at bounding box center [423, 328] width 178 height 24
select select "66651"
click at [334, 316] on select "Consultório Abscesso Hepático - Drenagem Abscesso perianal Amputação Abdômino P…" at bounding box center [423, 328] width 178 height 24
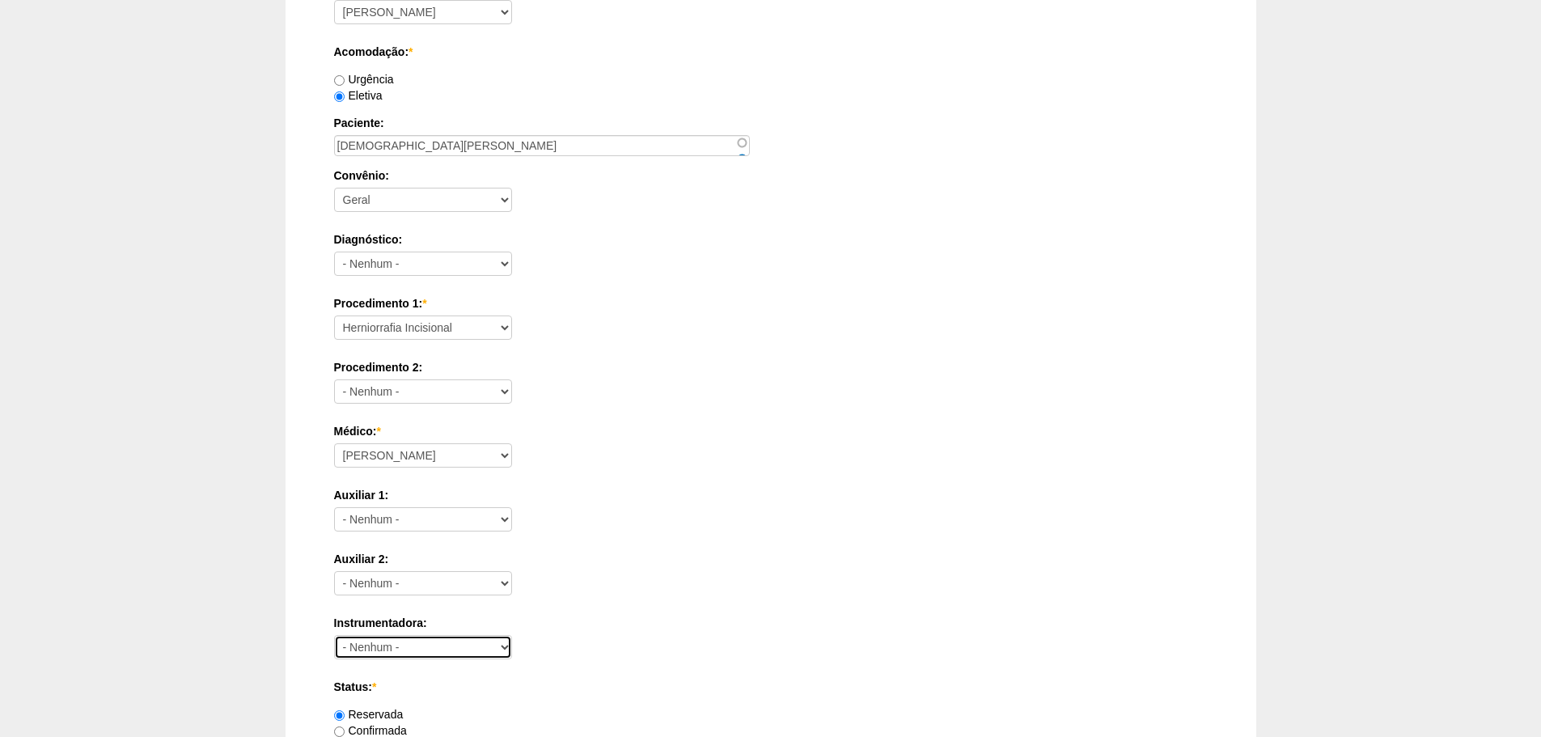
click at [440, 651] on select "- Nenhum -" at bounding box center [423, 647] width 178 height 24
click at [710, 478] on div "Data: * 27/10/2025 Formato: 08/09/2025 00:00 Formato: 11:17 Hospital: - Nenhum …" at bounding box center [771, 454] width 874 height 1102
click at [393, 463] on select "Aline Zanon Bariatricas Bruno Bulisani Bruno Oliveira Carolina Waterkemper Elvy…" at bounding box center [423, 455] width 178 height 24
select select "72"
click at [334, 443] on select "Aline Zanon Bariatricas Bruno Bulisani Bruno Oliveira Carolina Waterkemper Elvy…" at bounding box center [423, 455] width 178 height 24
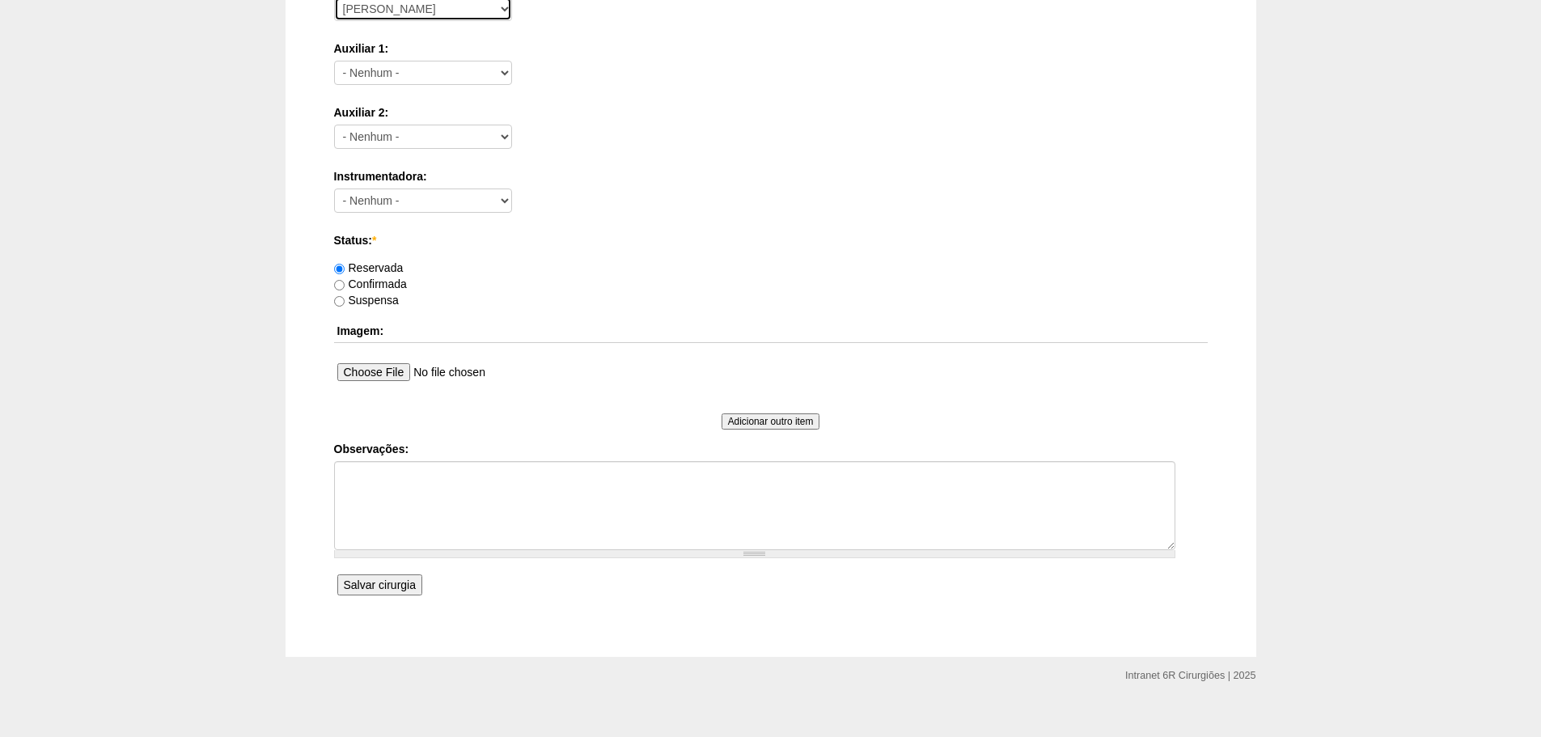
scroll to position [707, 0]
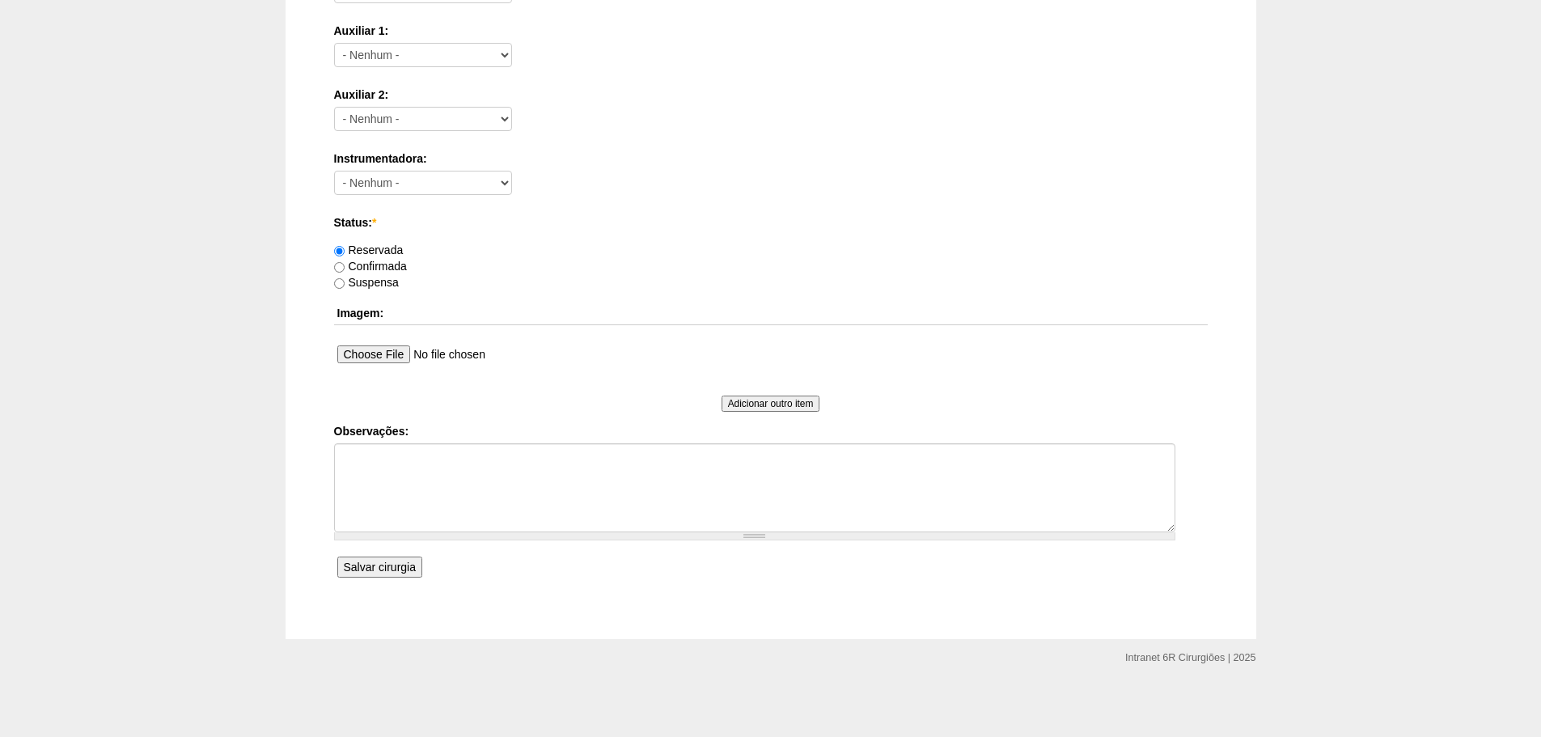
click at [393, 260] on label "Confirmada" at bounding box center [370, 266] width 73 height 13
click at [345, 262] on input "Confirmada" at bounding box center [339, 267] width 11 height 11
radio input "true"
click at [612, 481] on textarea "Observações:" at bounding box center [754, 487] width 841 height 89
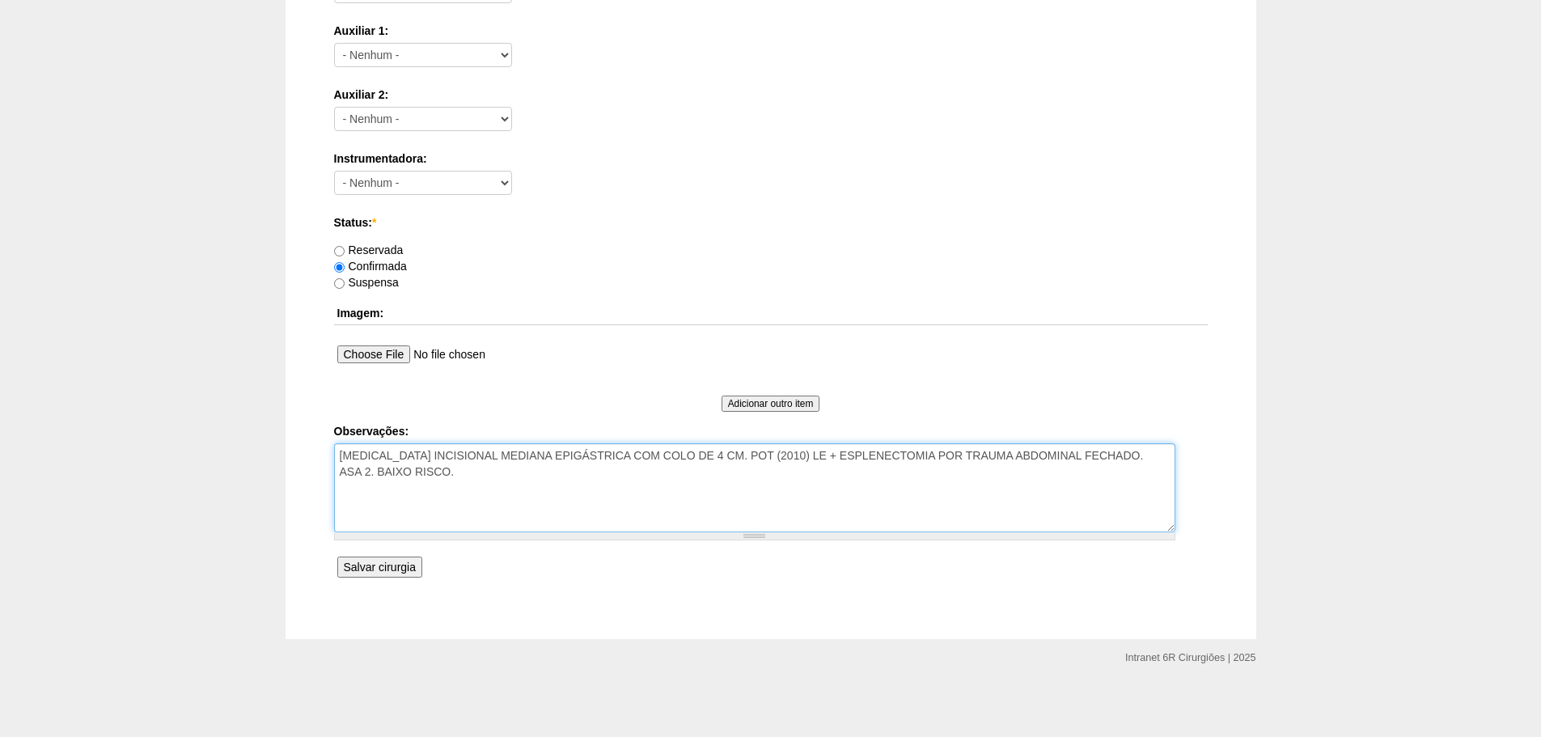
paste textarea "11964208987"
type textarea "HERNIA INCISIONAL MEDIANA EPIGÁSTRICA COM COLO DE 4 CM. POT (2010) LE + ESPLENE…"
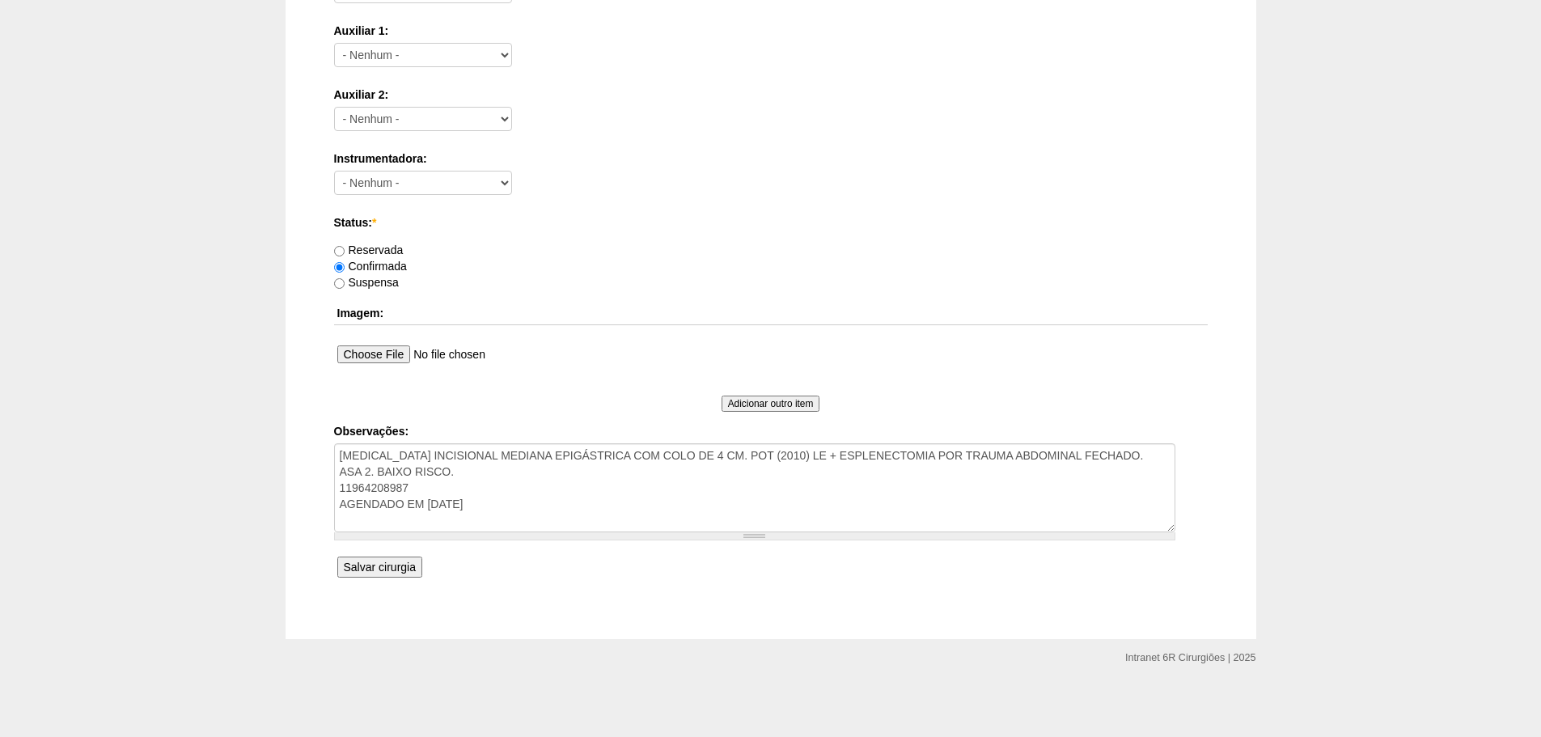
click at [417, 566] on input "Salvar cirurgia" at bounding box center [379, 567] width 85 height 21
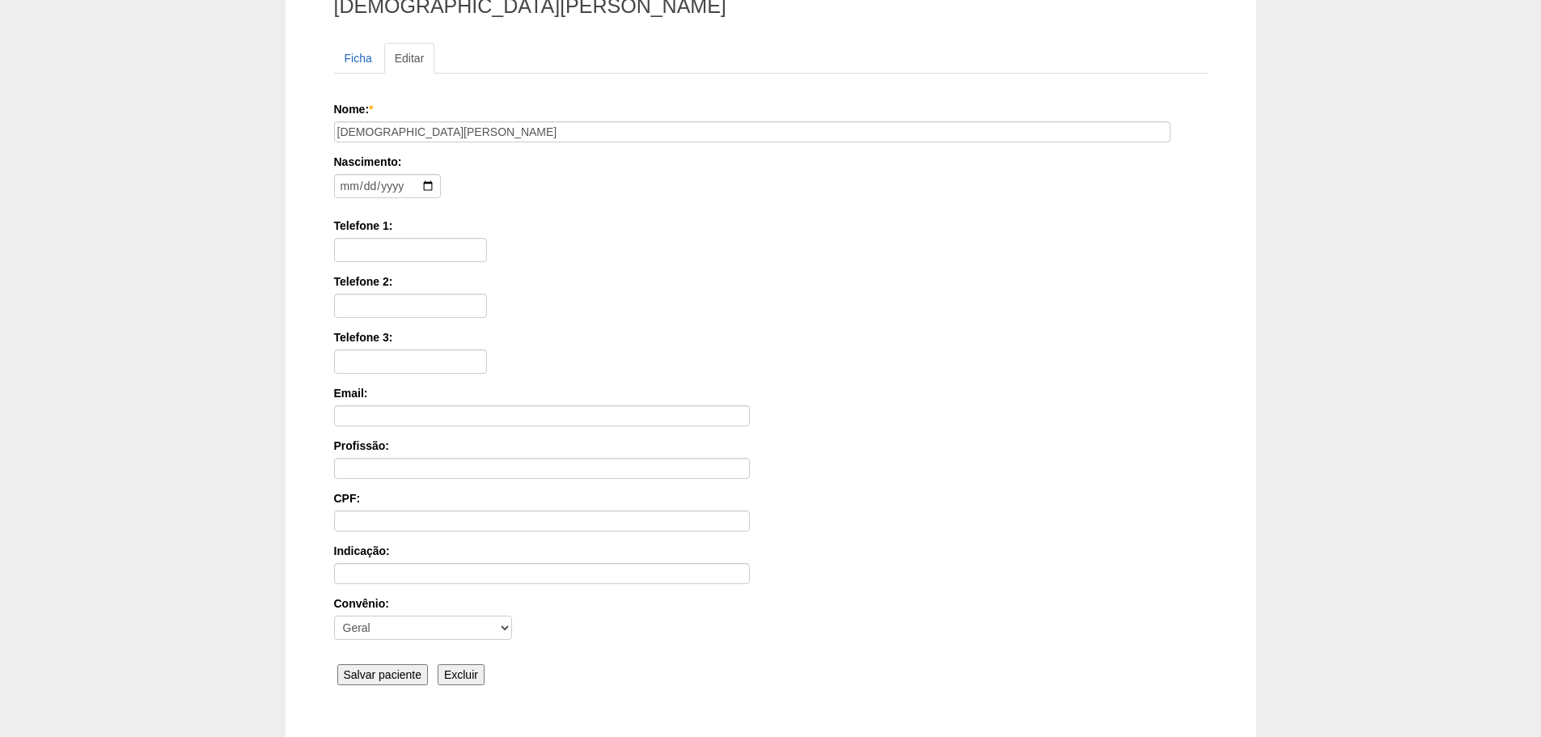
scroll to position [251, 0]
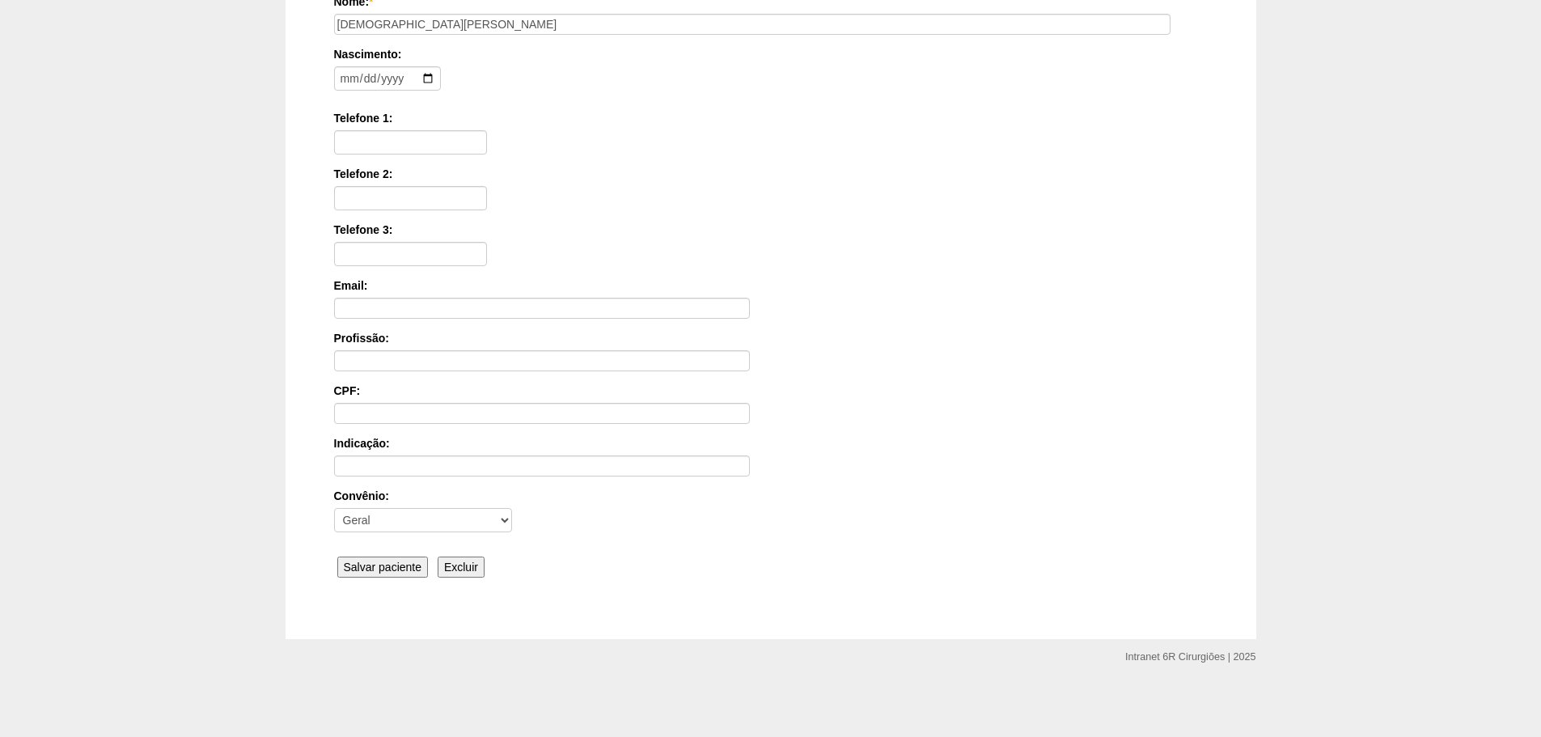
click at [416, 578] on div "Nome: * CRISTIANO LINS MARINHO Nascimento: Formato: 2025-09-08 Telefone 1: Tele…" at bounding box center [771, 288] width 874 height 589
click at [416, 574] on input "Salvar paciente" at bounding box center [382, 567] width 91 height 21
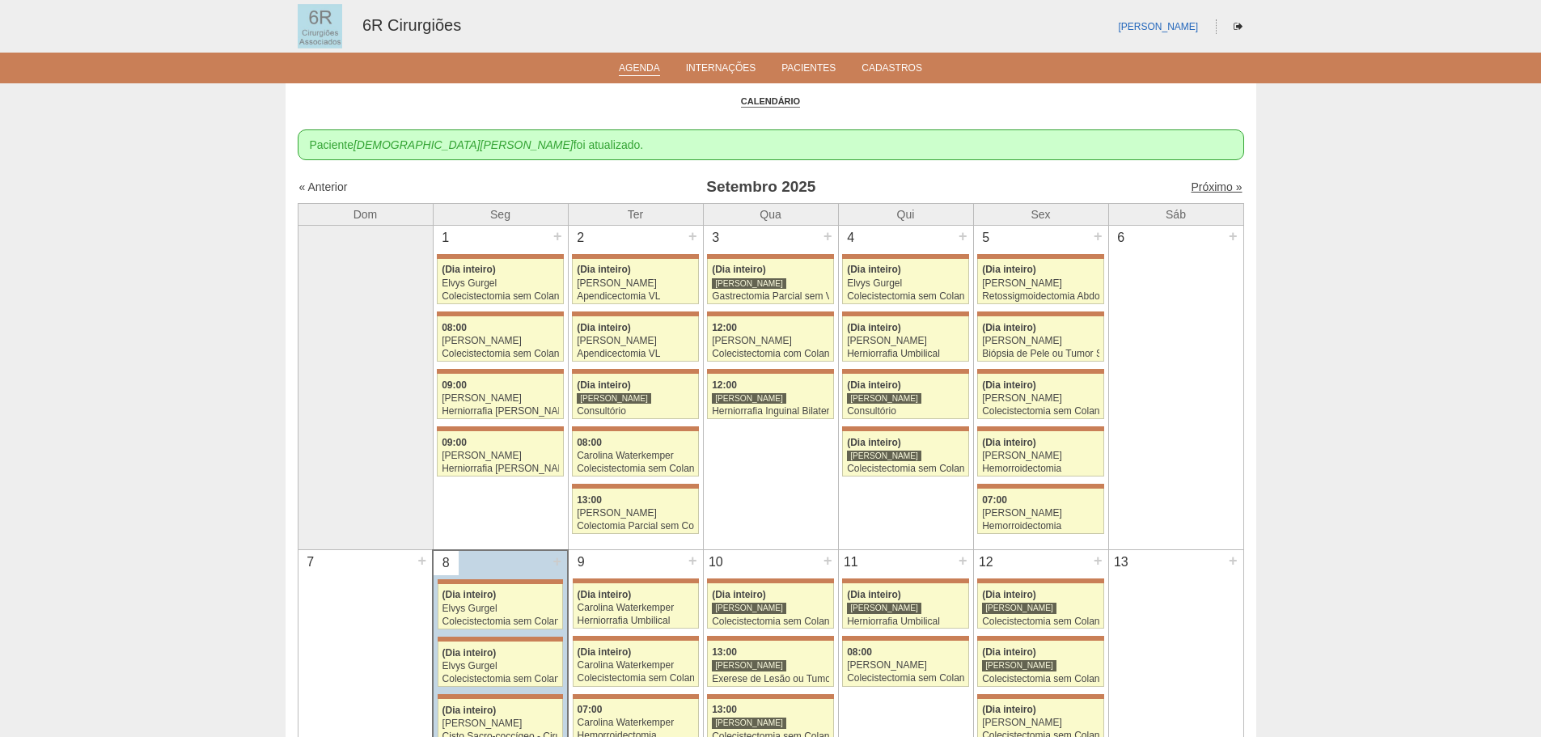
click at [1217, 191] on link "Próximo »" at bounding box center [1216, 186] width 51 height 13
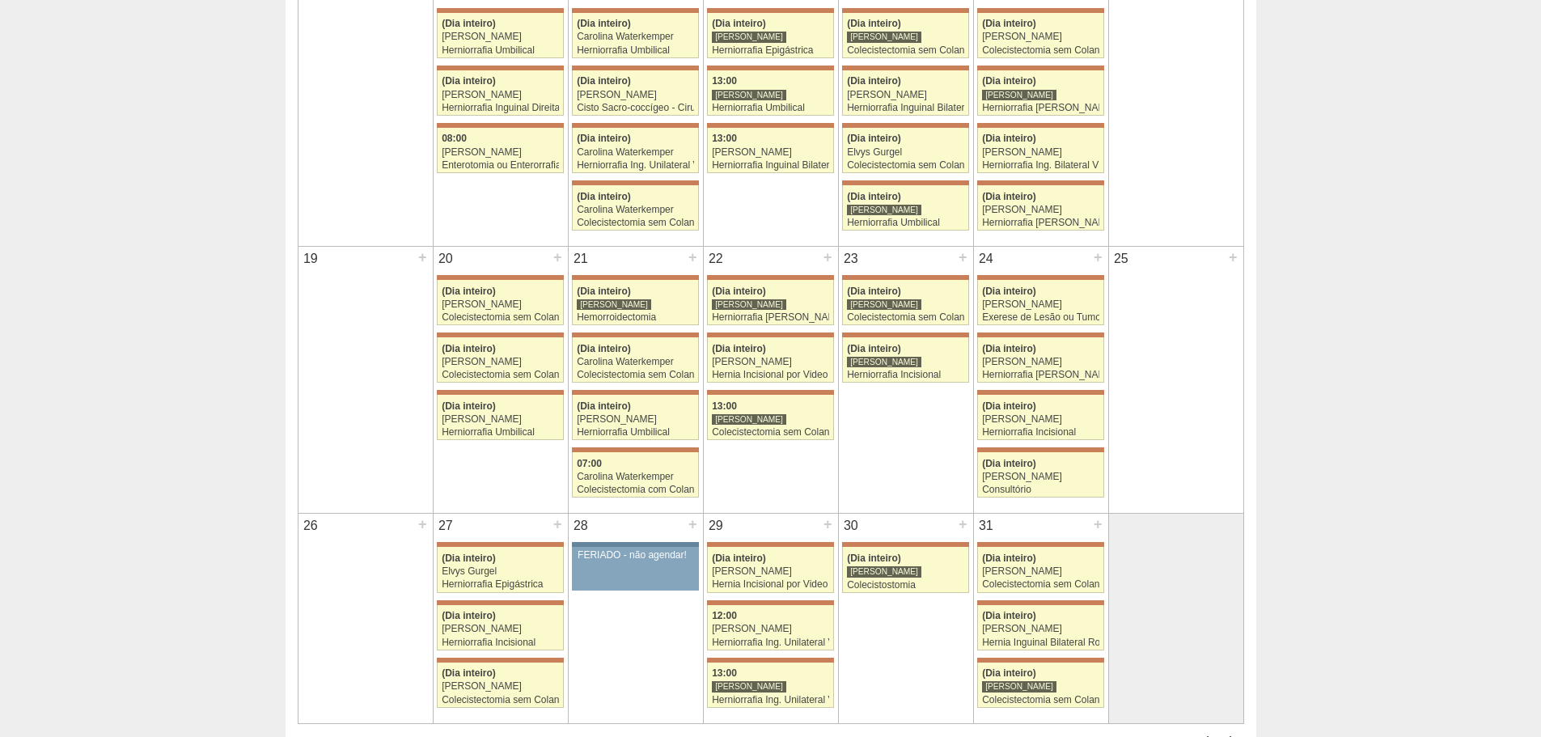
scroll to position [995, 0]
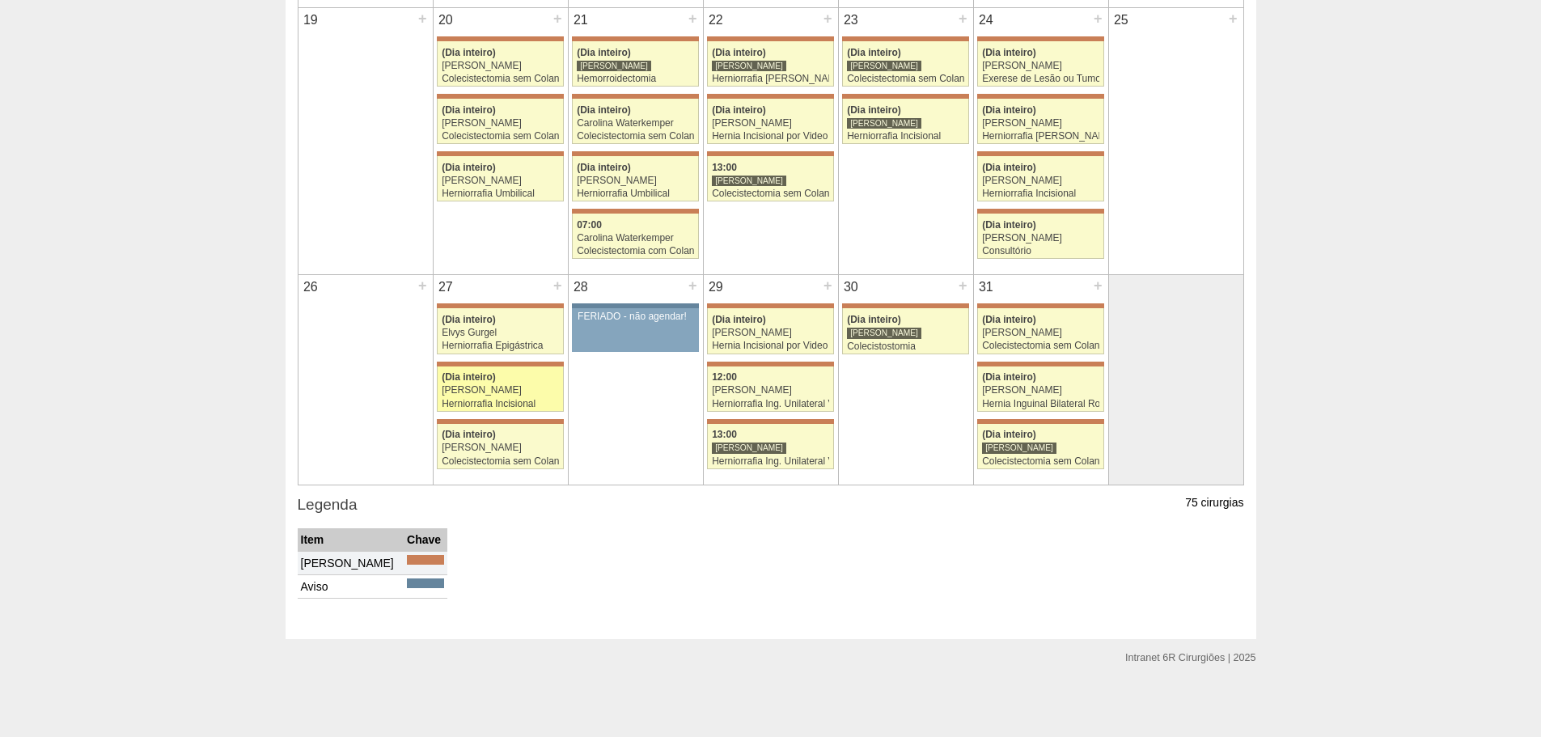
click at [515, 387] on div "[PERSON_NAME]" at bounding box center [500, 390] width 117 height 11
